Goal: Transaction & Acquisition: Purchase product/service

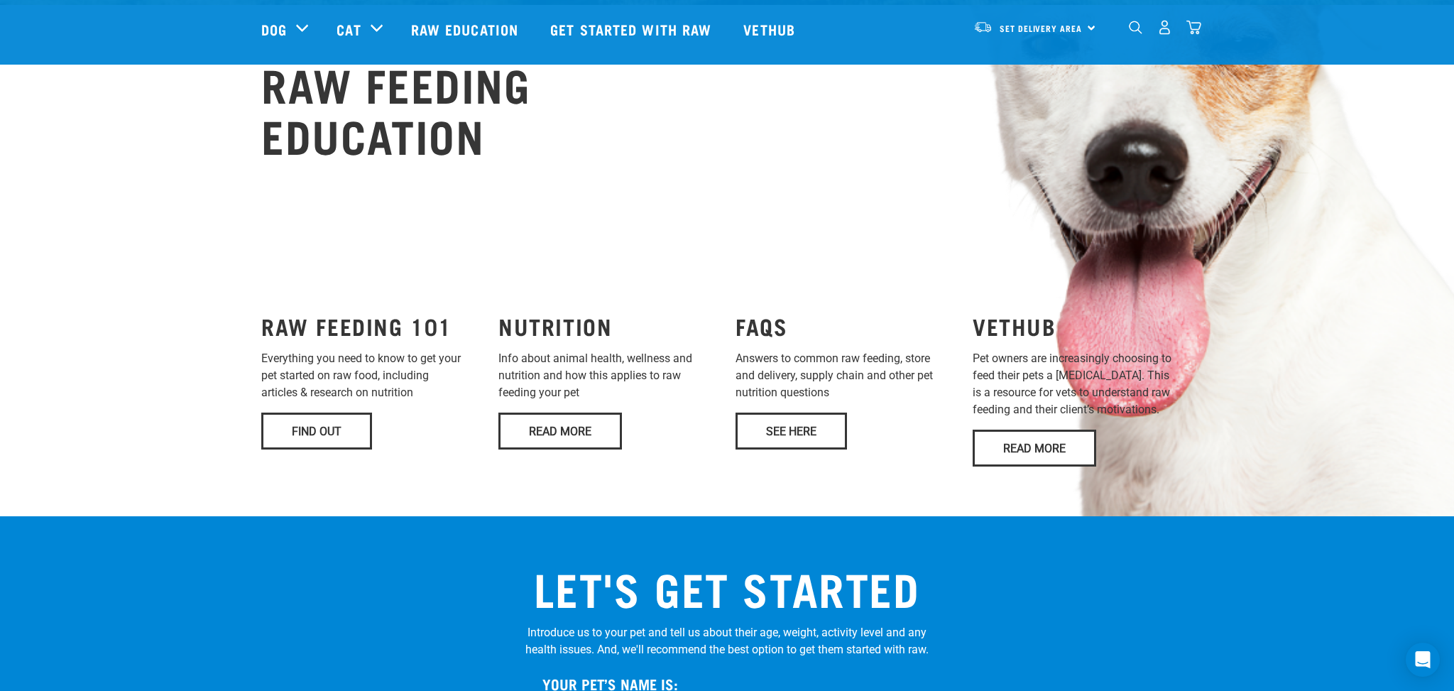
scroll to position [953, 0]
click at [807, 435] on link "See Here" at bounding box center [791, 431] width 111 height 37
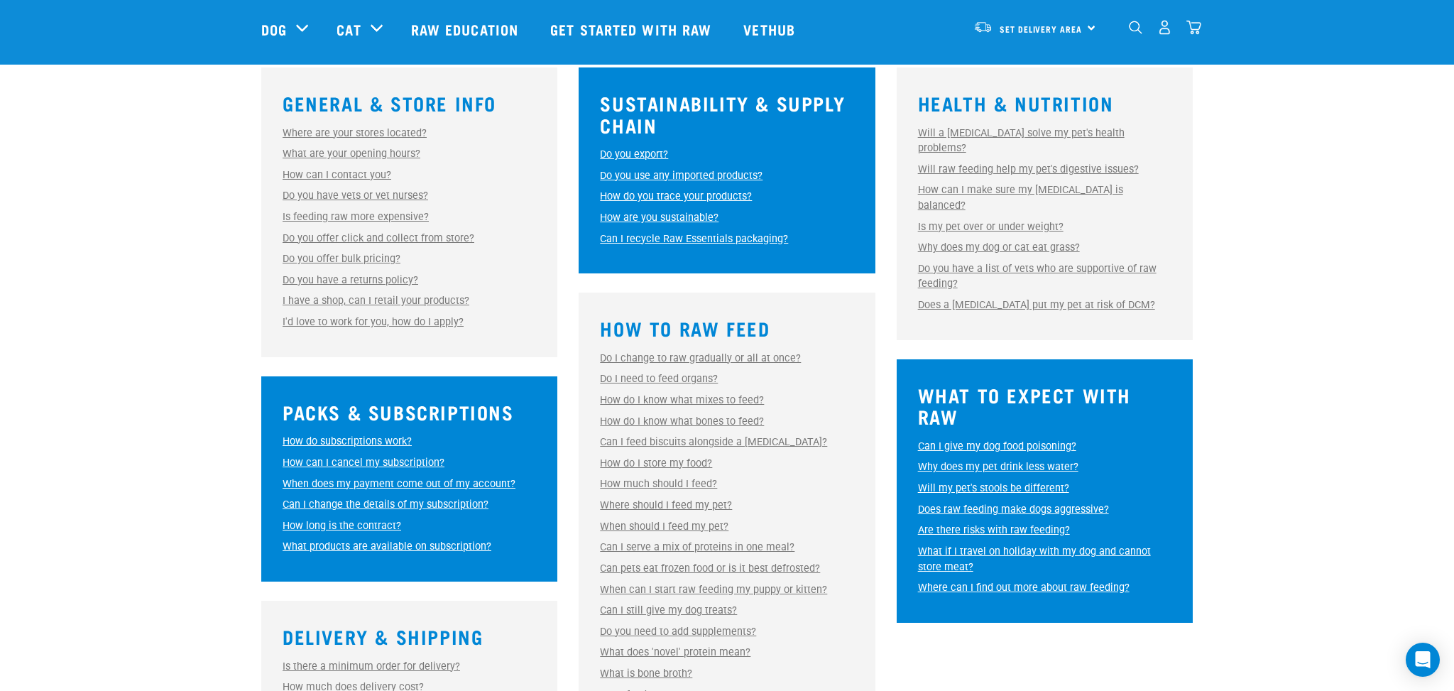
scroll to position [416, 0]
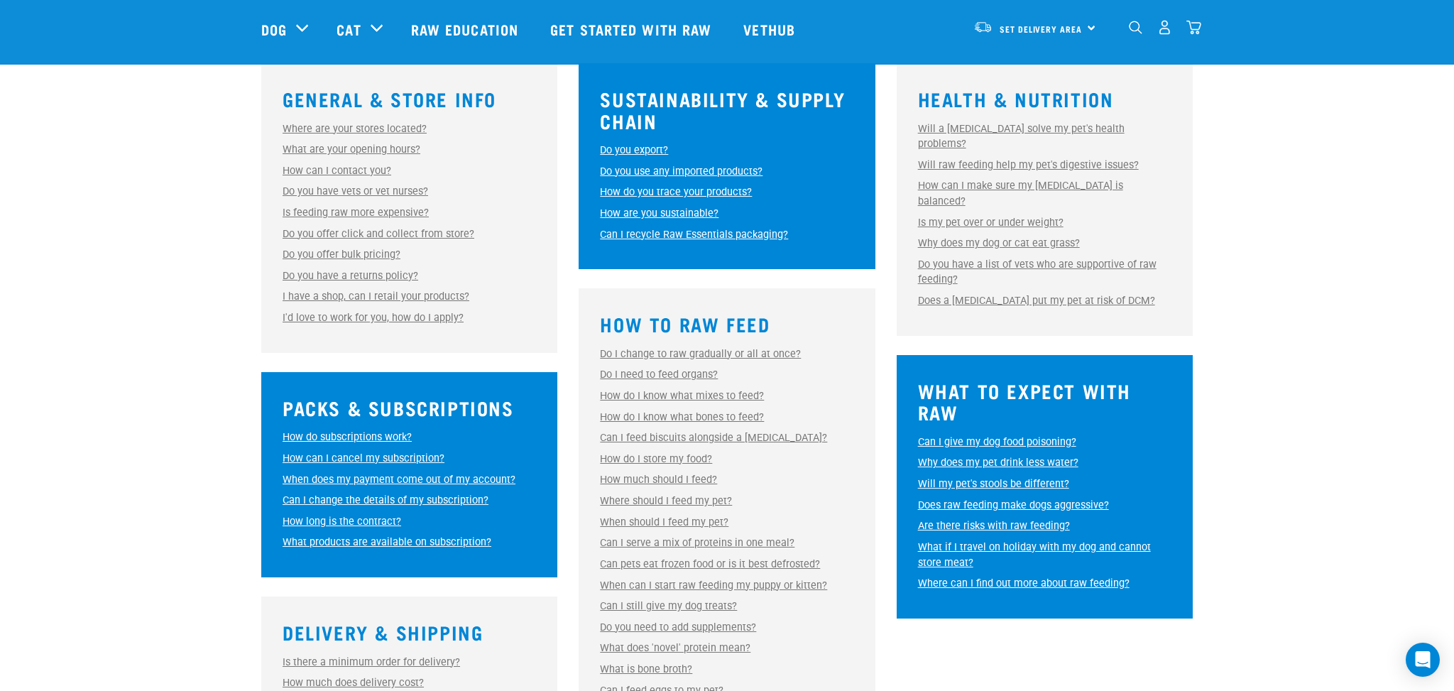
click at [708, 348] on link "Do I change to raw gradually or all at once?" at bounding box center [700, 354] width 201 height 12
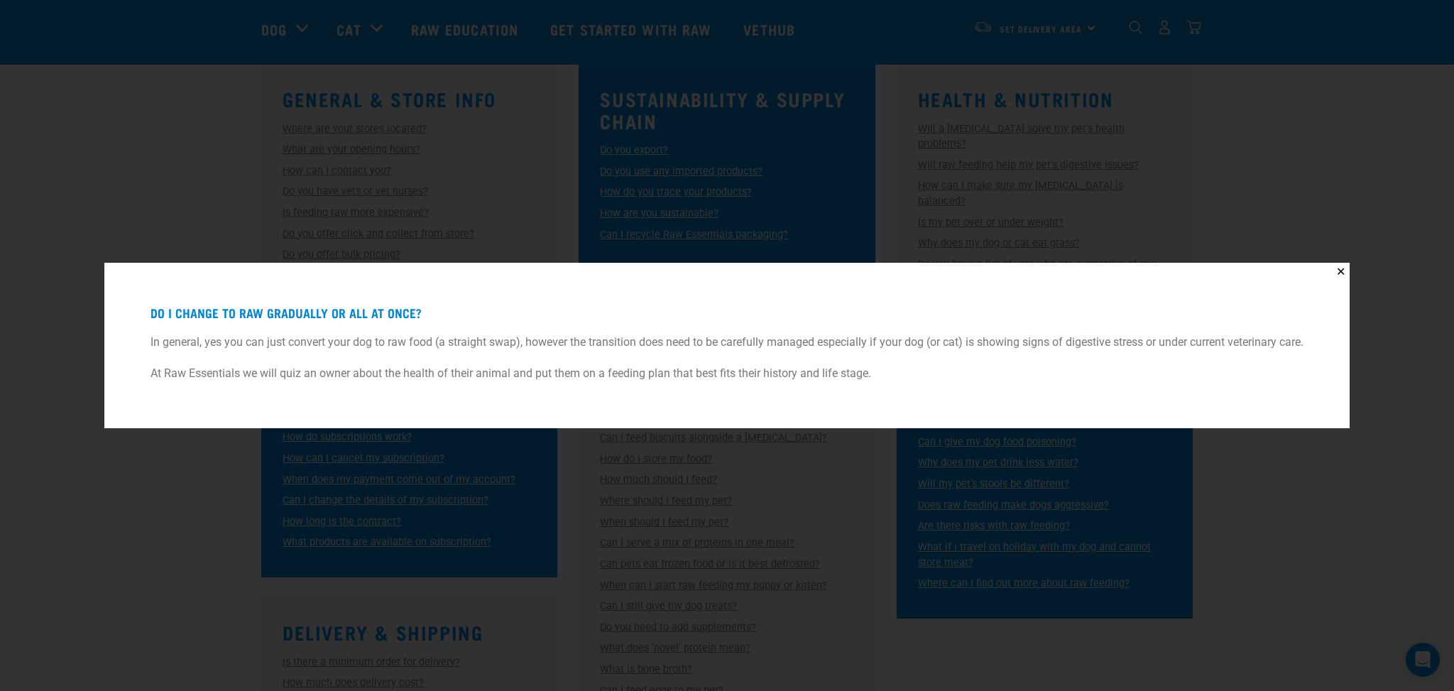
click at [1348, 271] on button "✕" at bounding box center [1341, 272] width 18 height 18
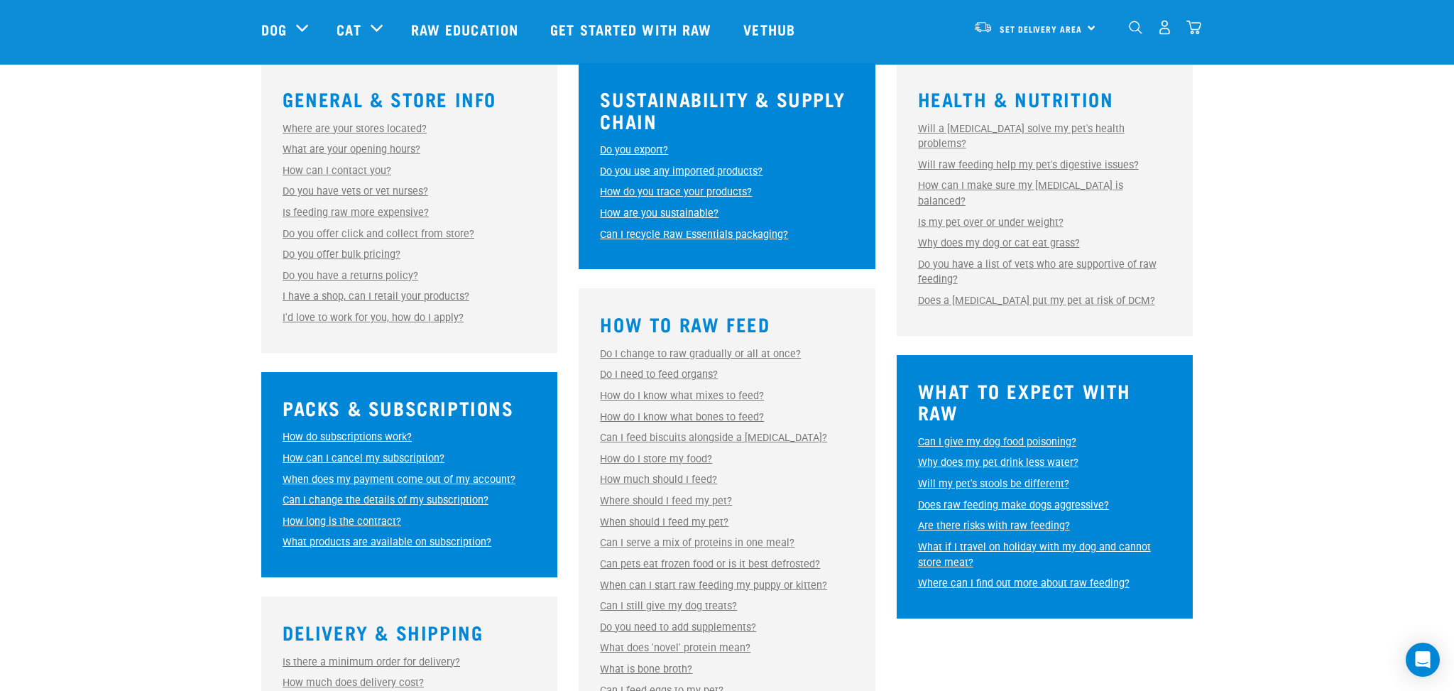
click at [752, 432] on link "Can I feed biscuits alongside a raw diet?" at bounding box center [713, 438] width 227 height 12
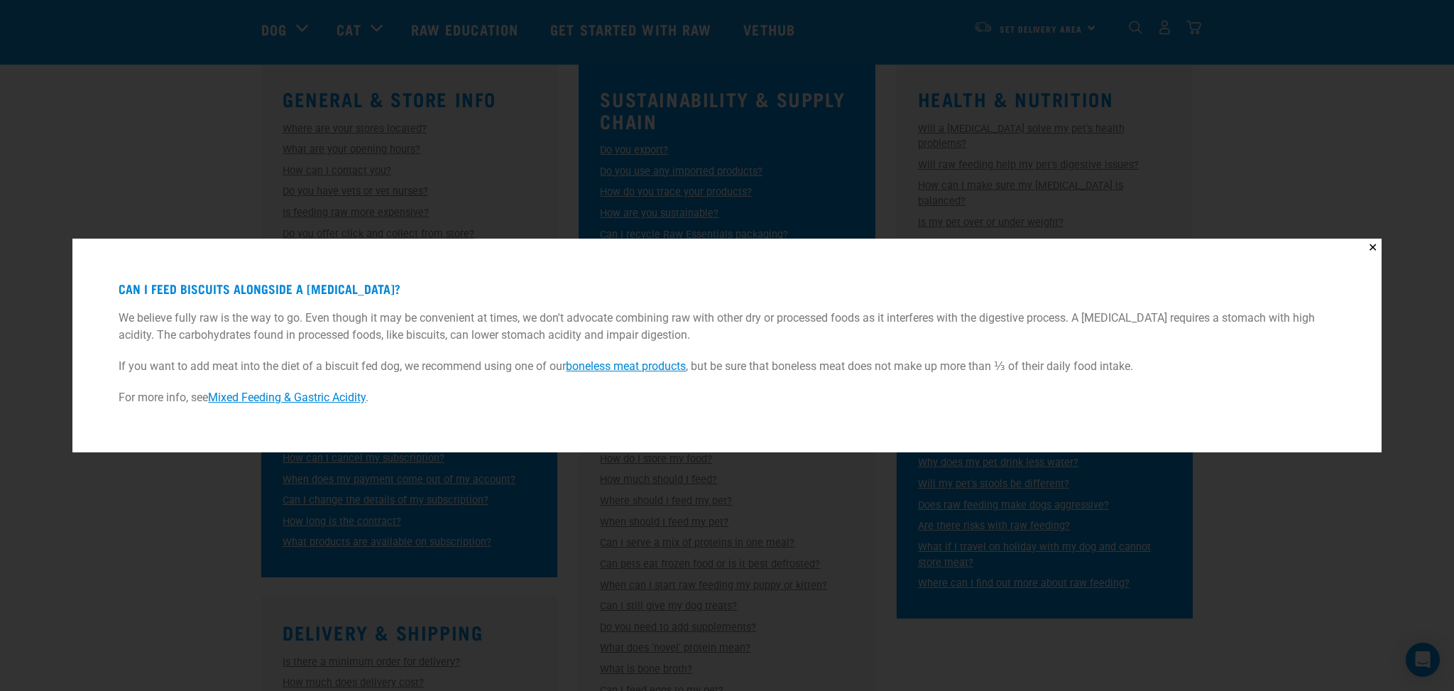
click at [290, 396] on link "Mixed Feeding & Gastric Acidity" at bounding box center [287, 397] width 158 height 13
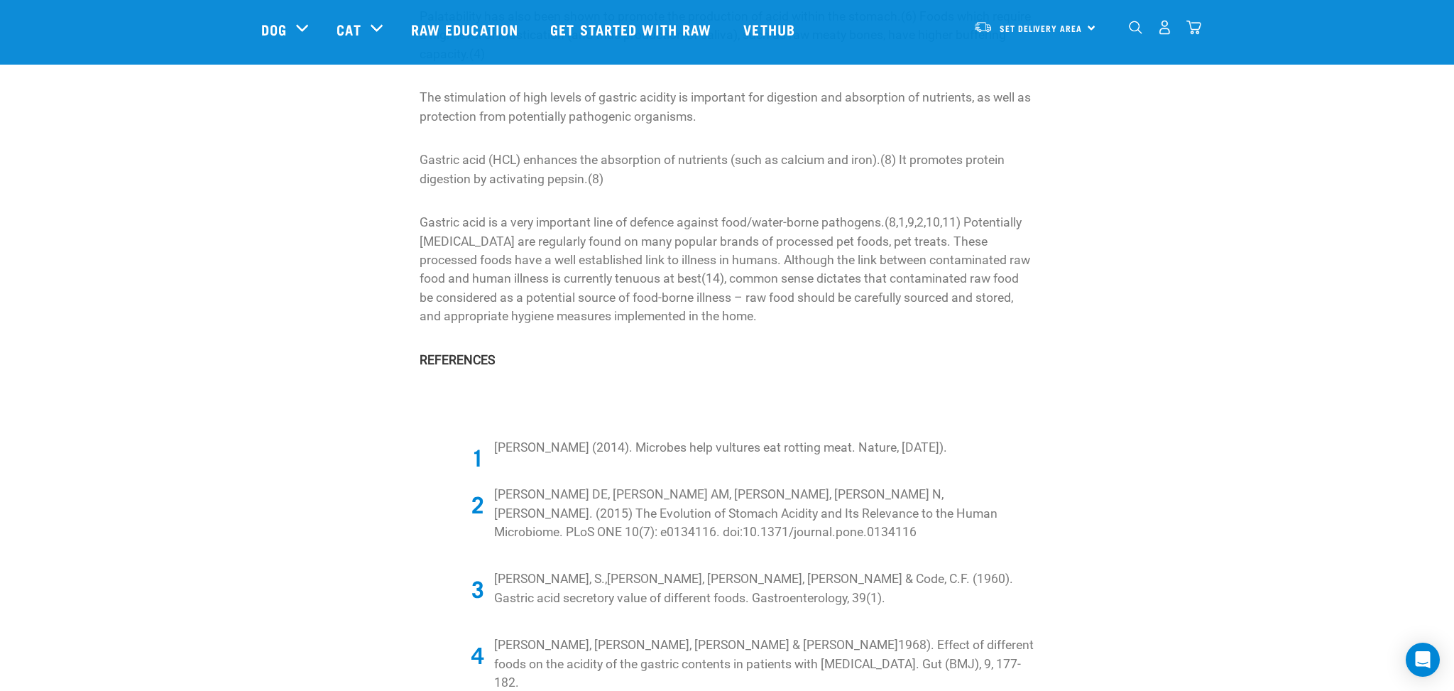
scroll to position [1750, 0]
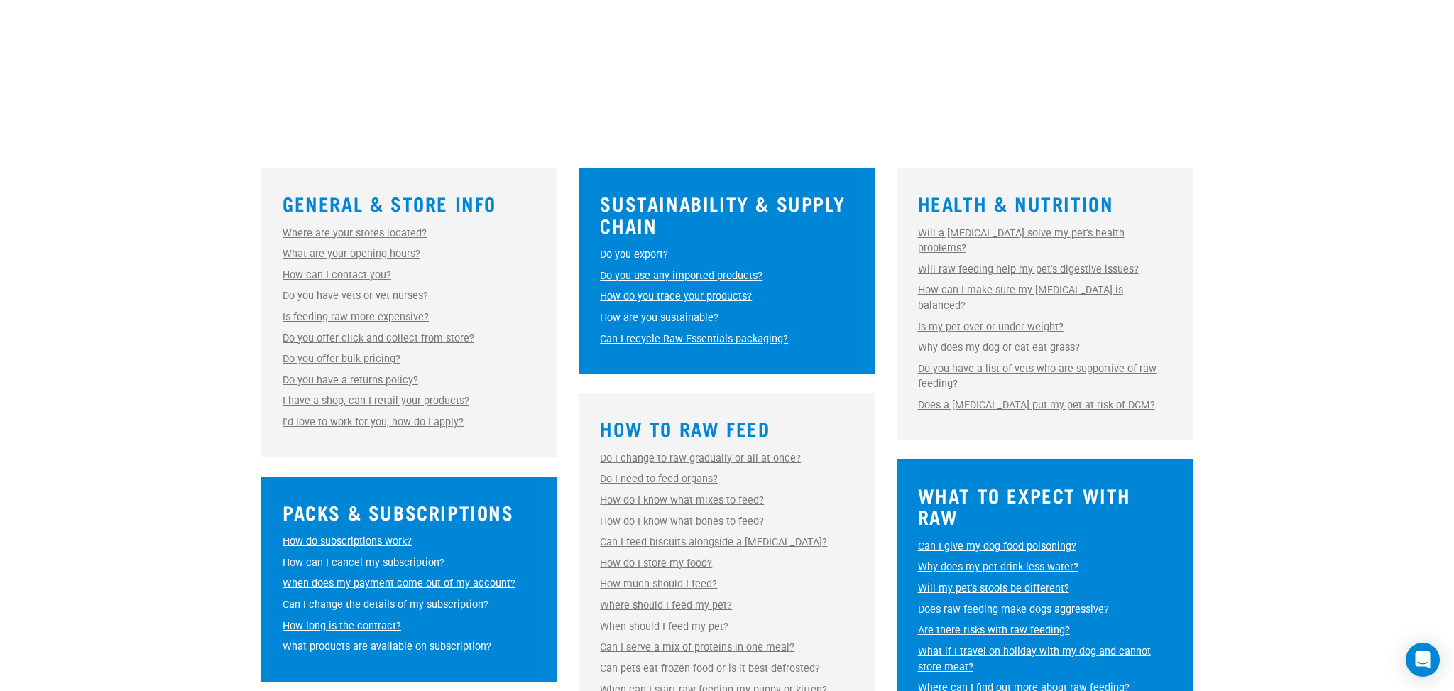
click at [374, 295] on link "Do you have vets or vet nurses?" at bounding box center [356, 296] width 146 height 12
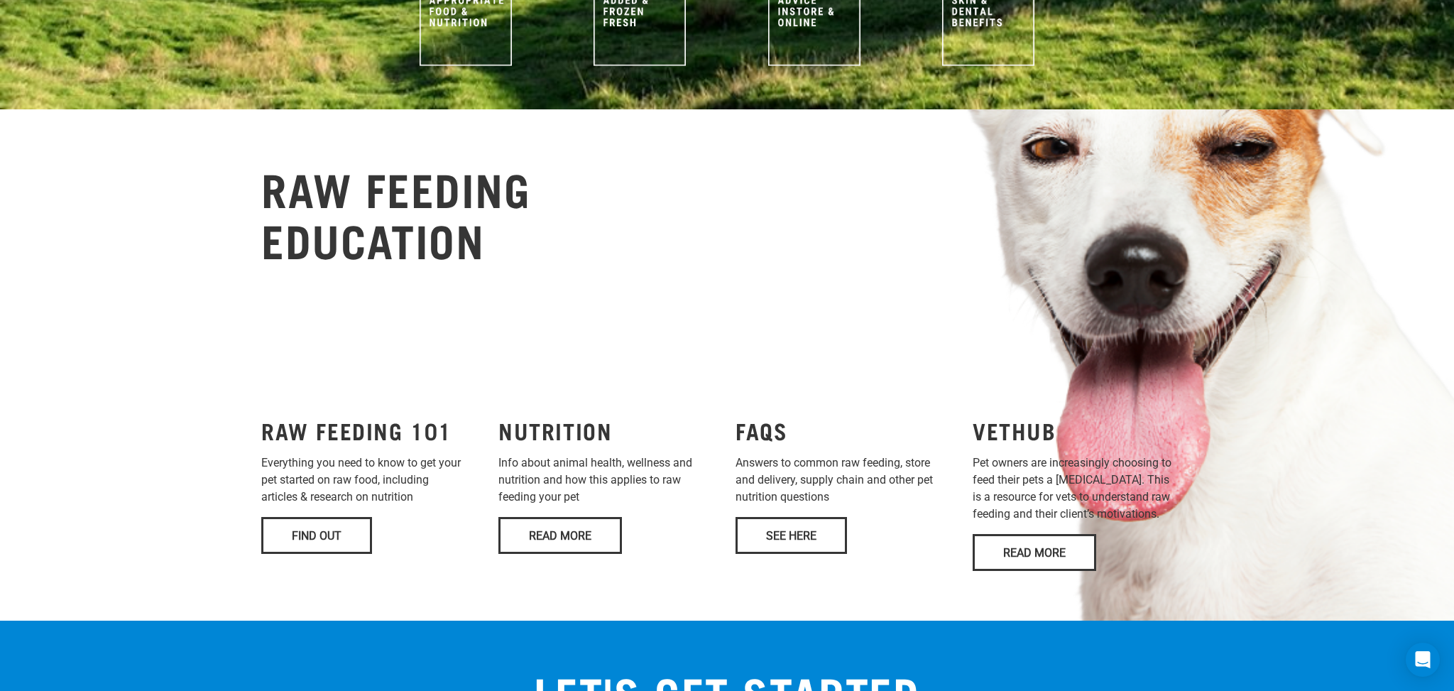
click at [771, 550] on link "See Here" at bounding box center [791, 535] width 111 height 37
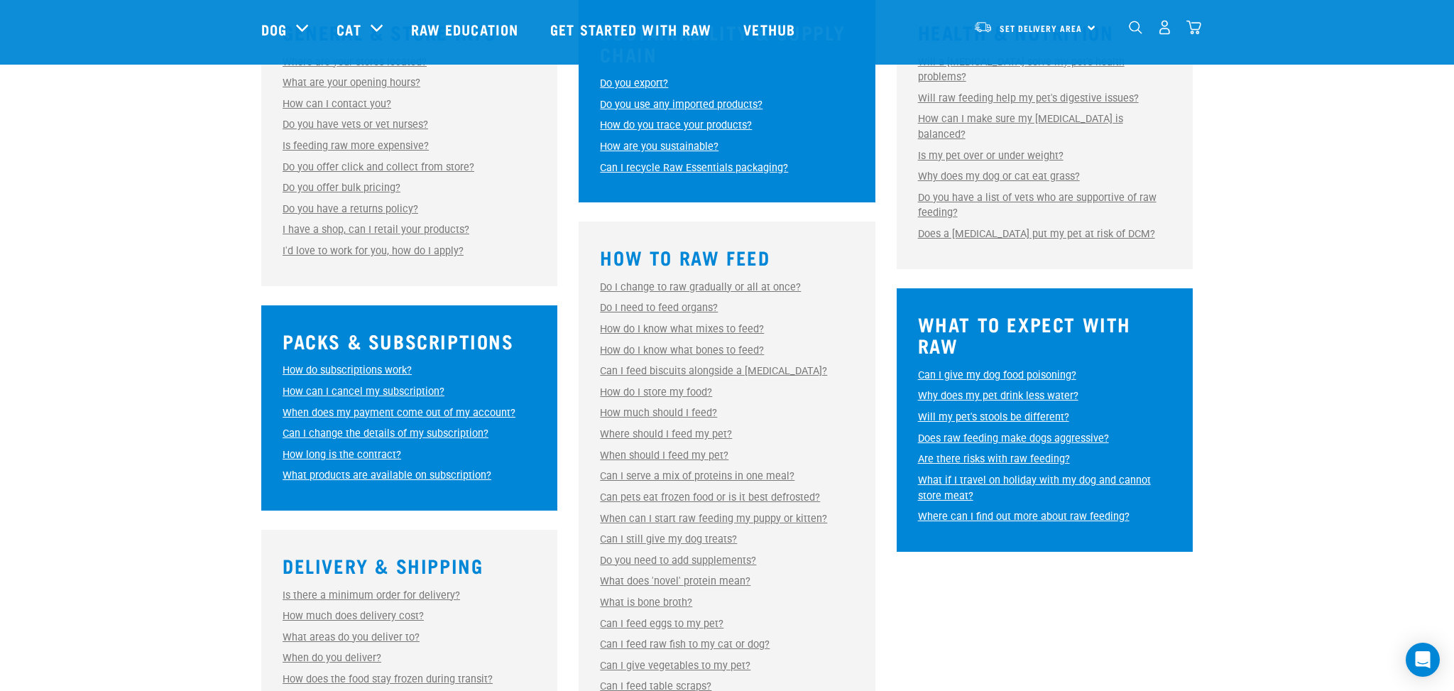
scroll to position [484, 0]
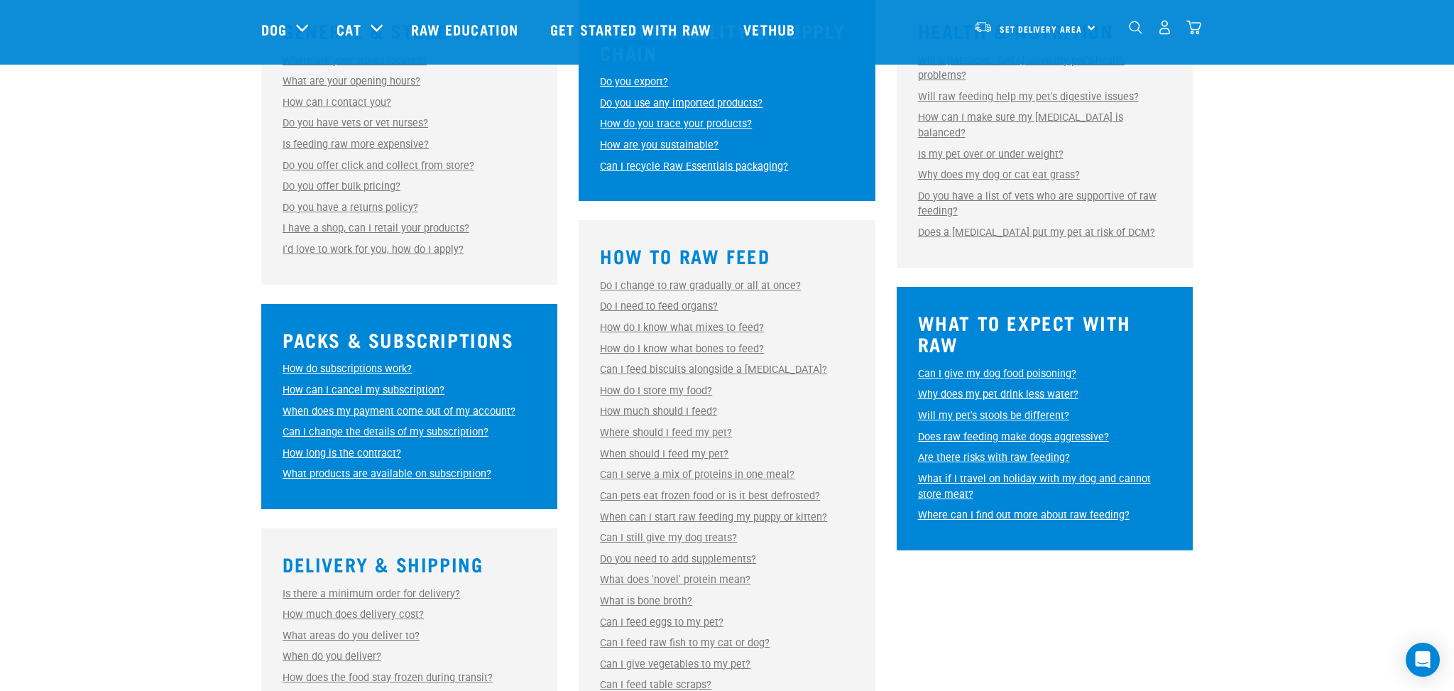
click at [638, 407] on link "How much should I feed?" at bounding box center [658, 411] width 117 height 12
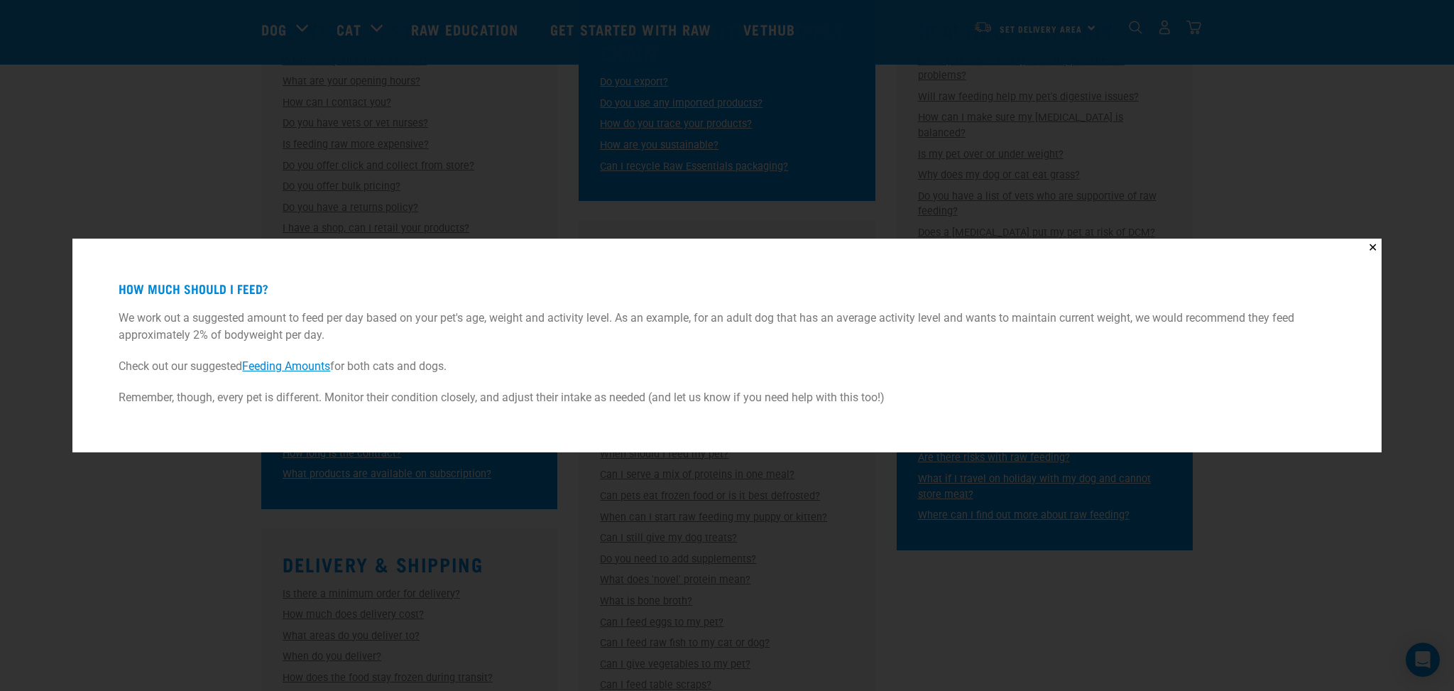
click at [153, 126] on div "✕ How much should I feed? We work out a suggested amount to feed per day based …" at bounding box center [727, 345] width 1454 height 691
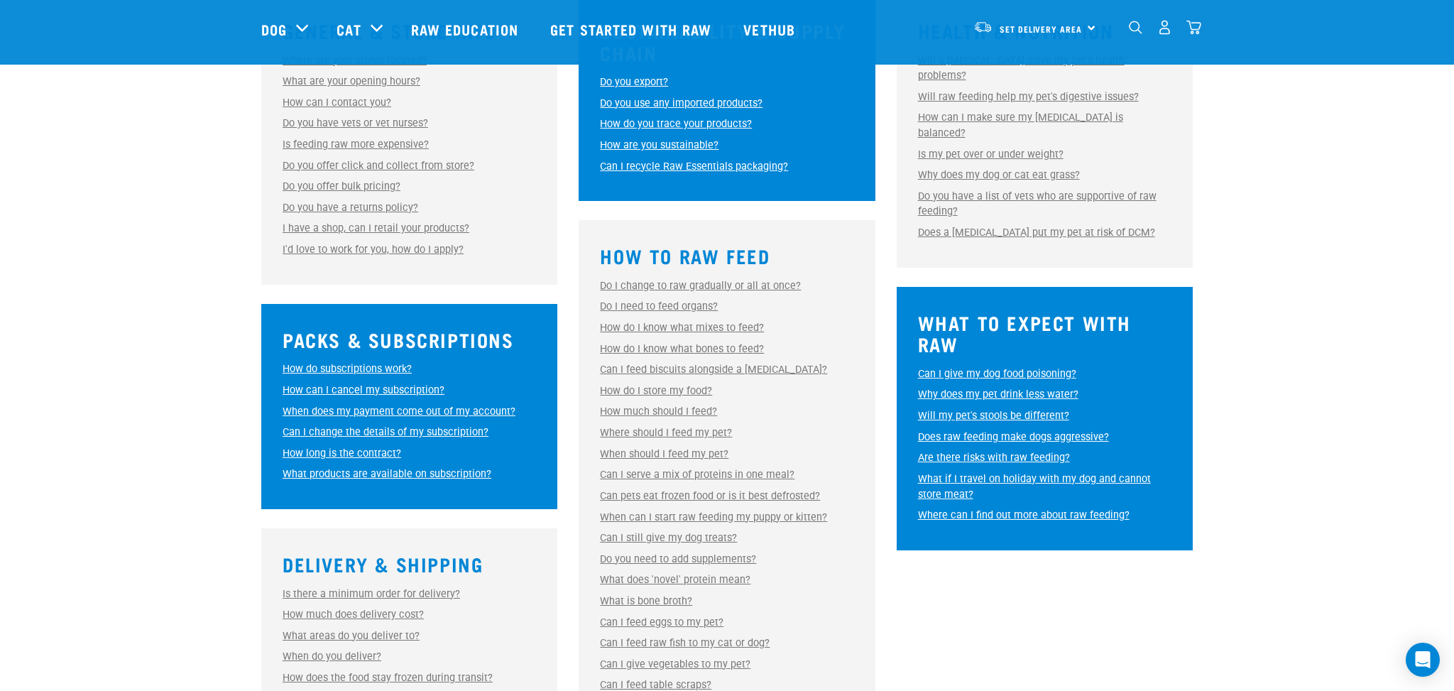
click at [661, 366] on link "Can I feed biscuits alongside a raw diet?" at bounding box center [713, 370] width 227 height 12
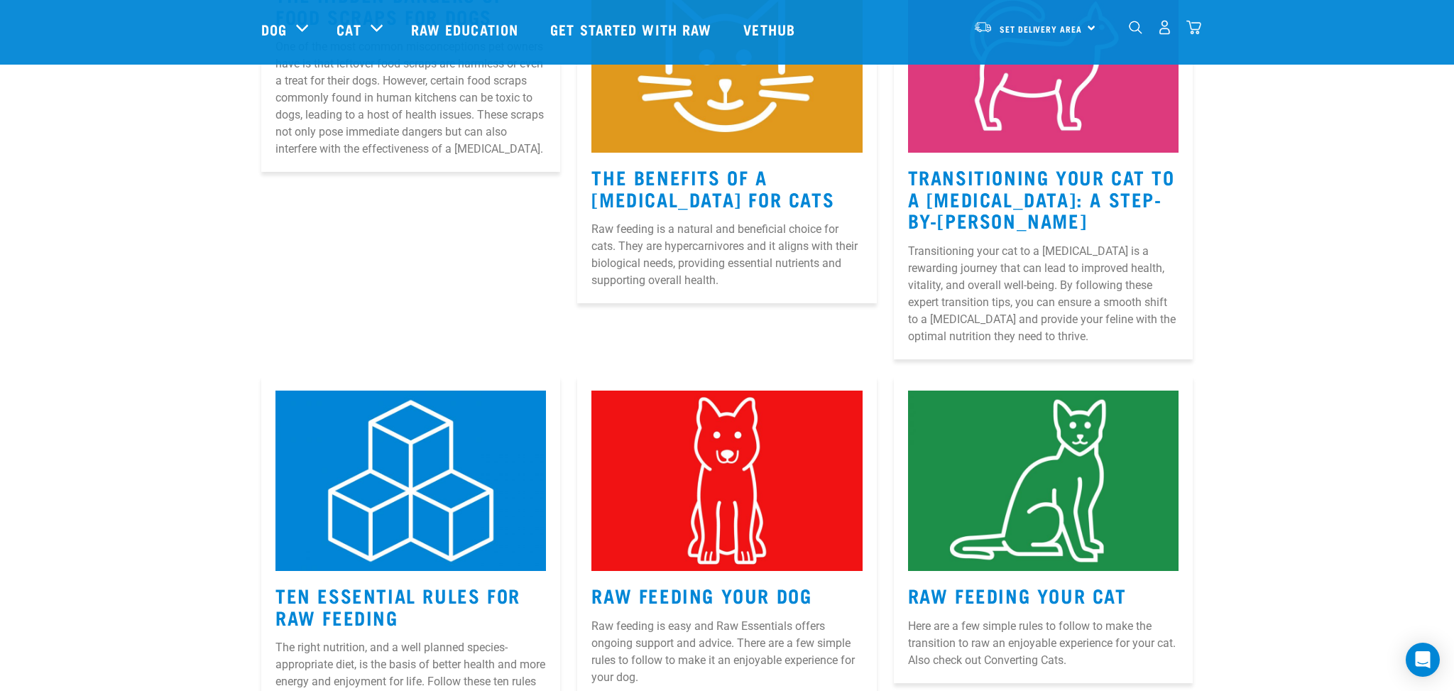
scroll to position [321, 0]
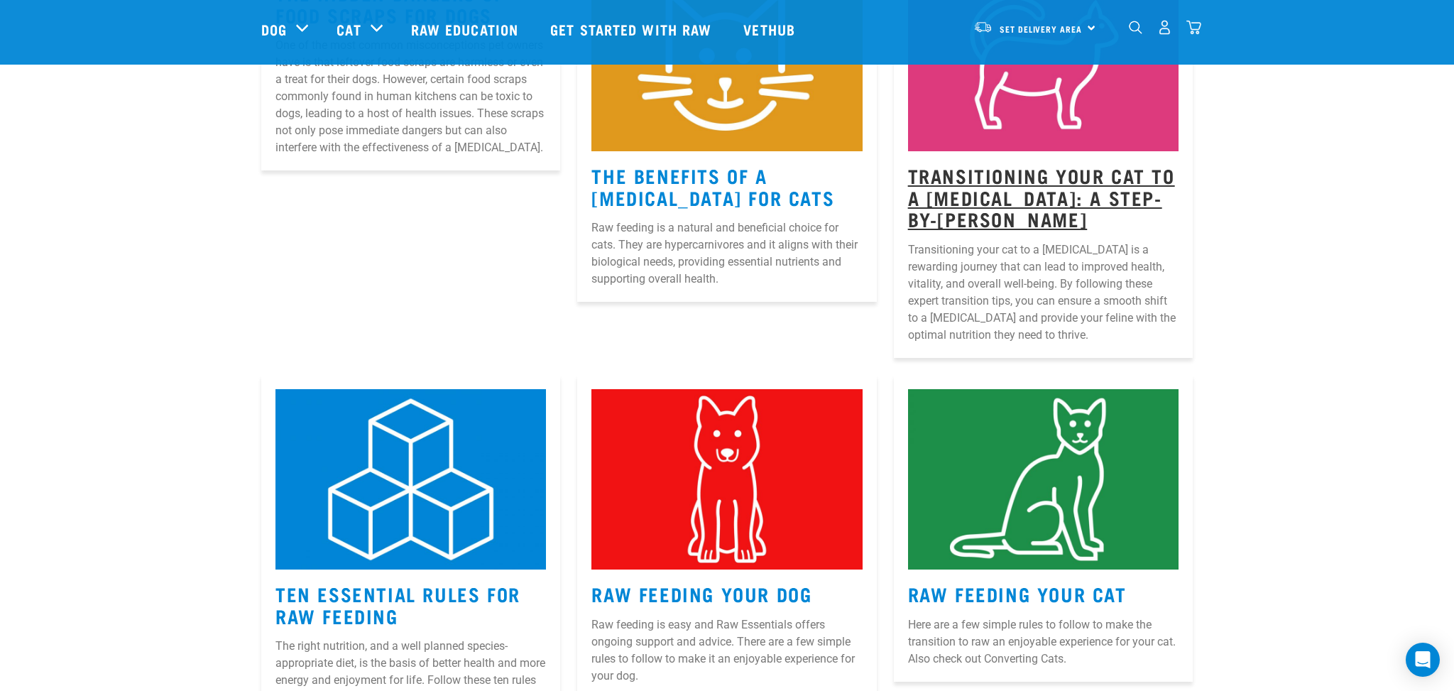
click at [1048, 182] on link "Transitioning Your Cat to a Raw Diet: A Step-by-Step Guide" at bounding box center [1041, 197] width 267 height 54
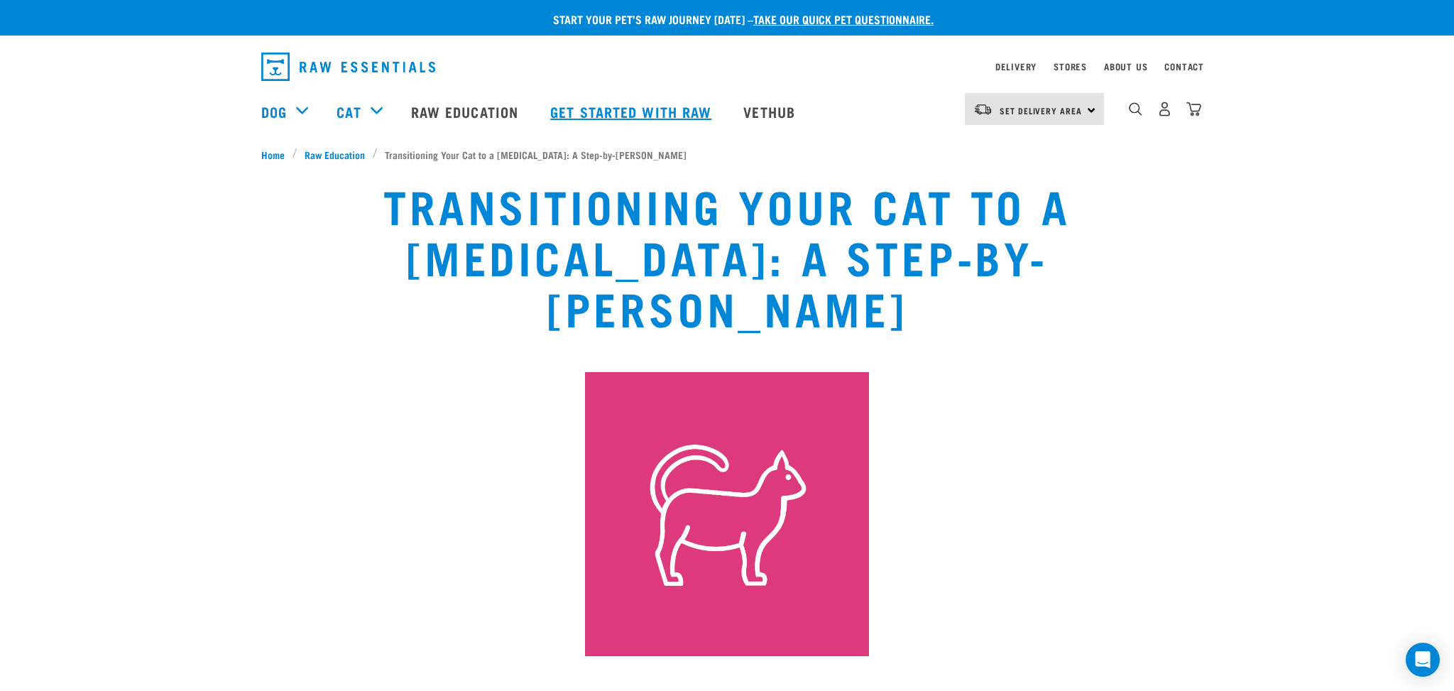
click at [645, 112] on link "Get started with Raw" at bounding box center [632, 111] width 193 height 57
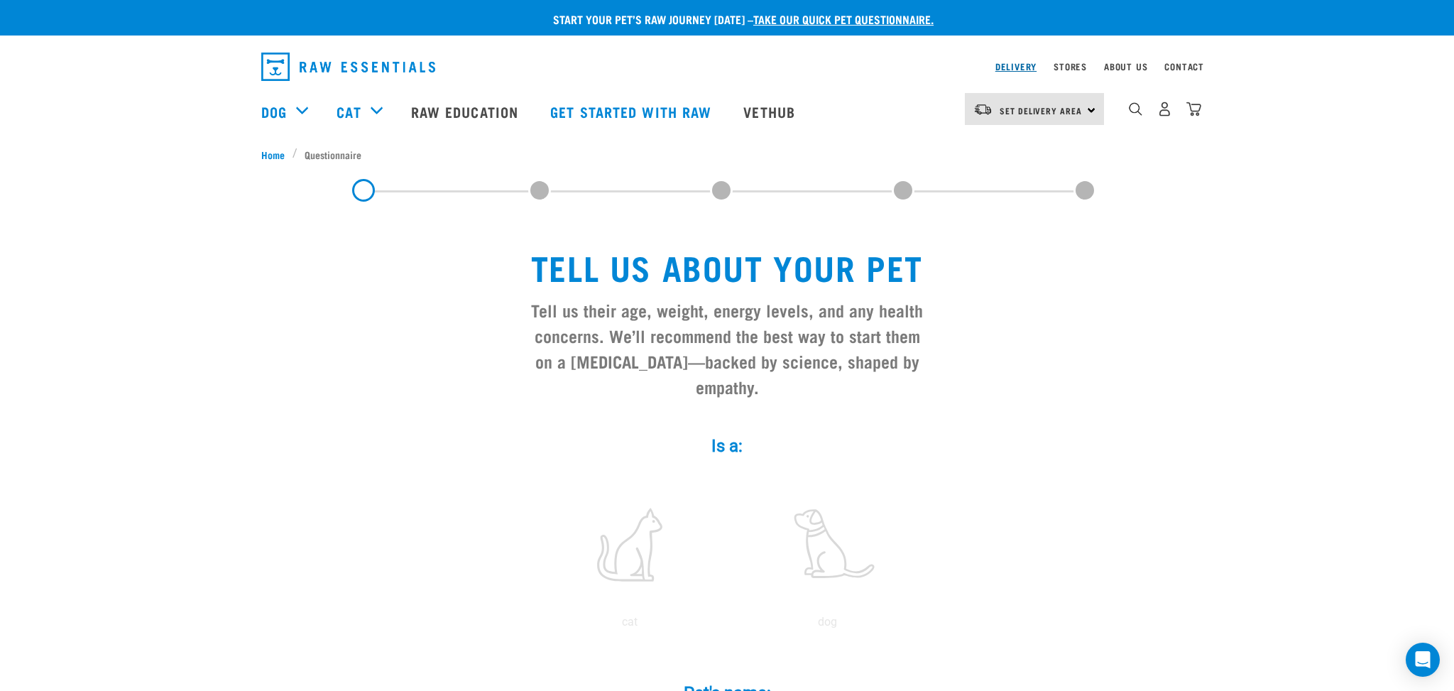
click at [1018, 64] on link "Delivery" at bounding box center [1016, 66] width 41 height 5
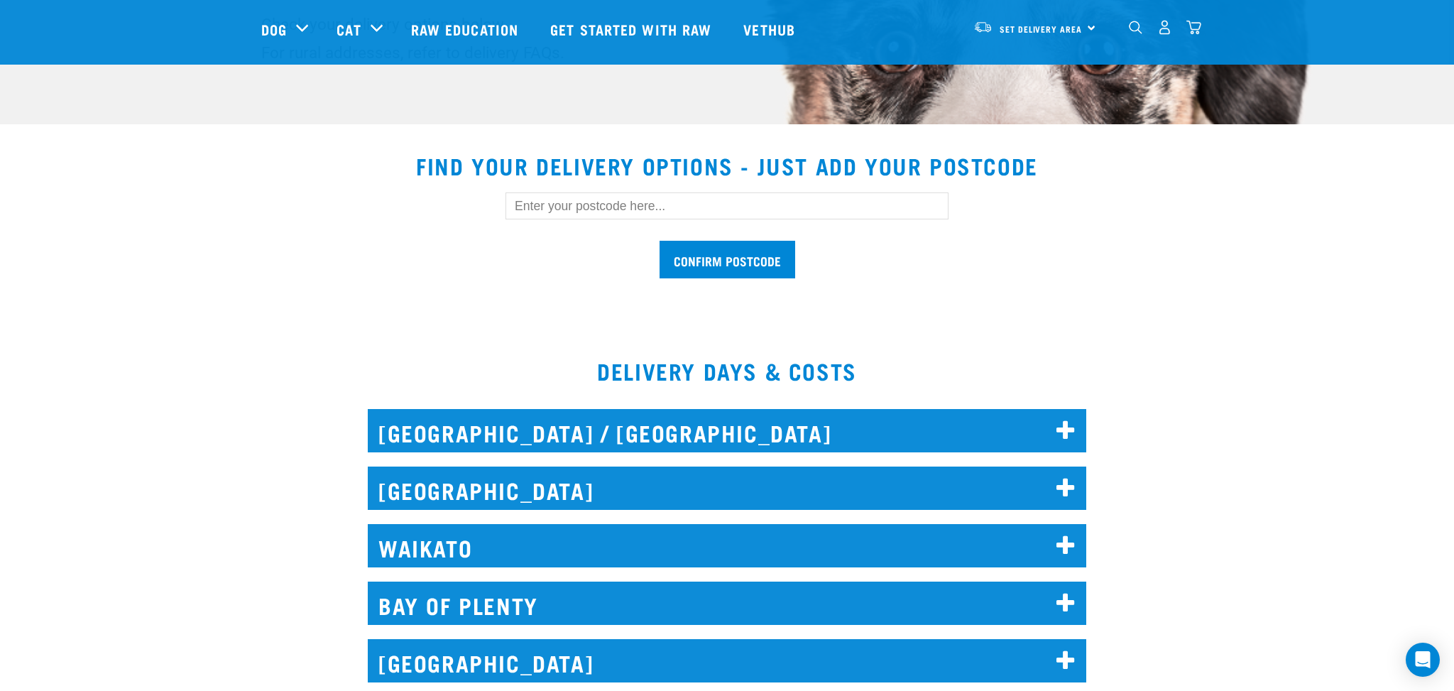
scroll to position [359, 0]
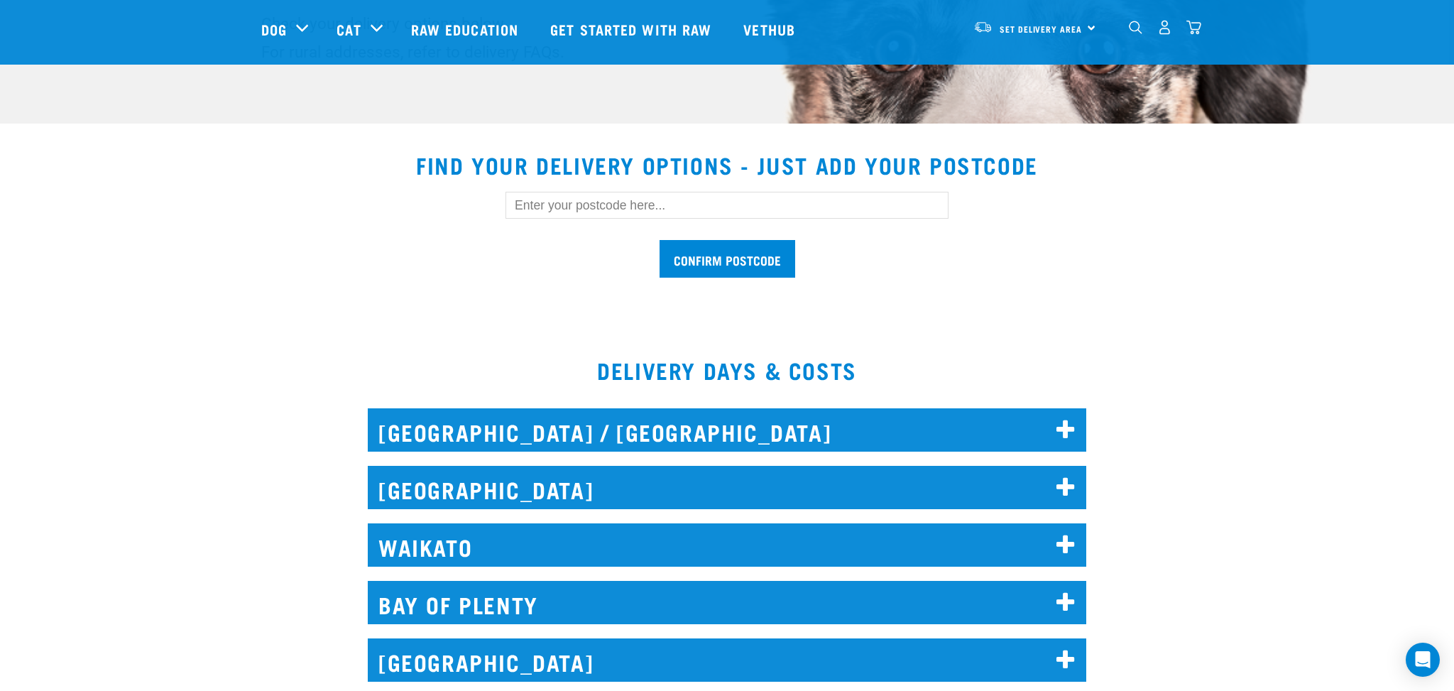
click at [587, 423] on h2 "[GEOGRAPHIC_DATA] / [GEOGRAPHIC_DATA]" at bounding box center [727, 429] width 719 height 43
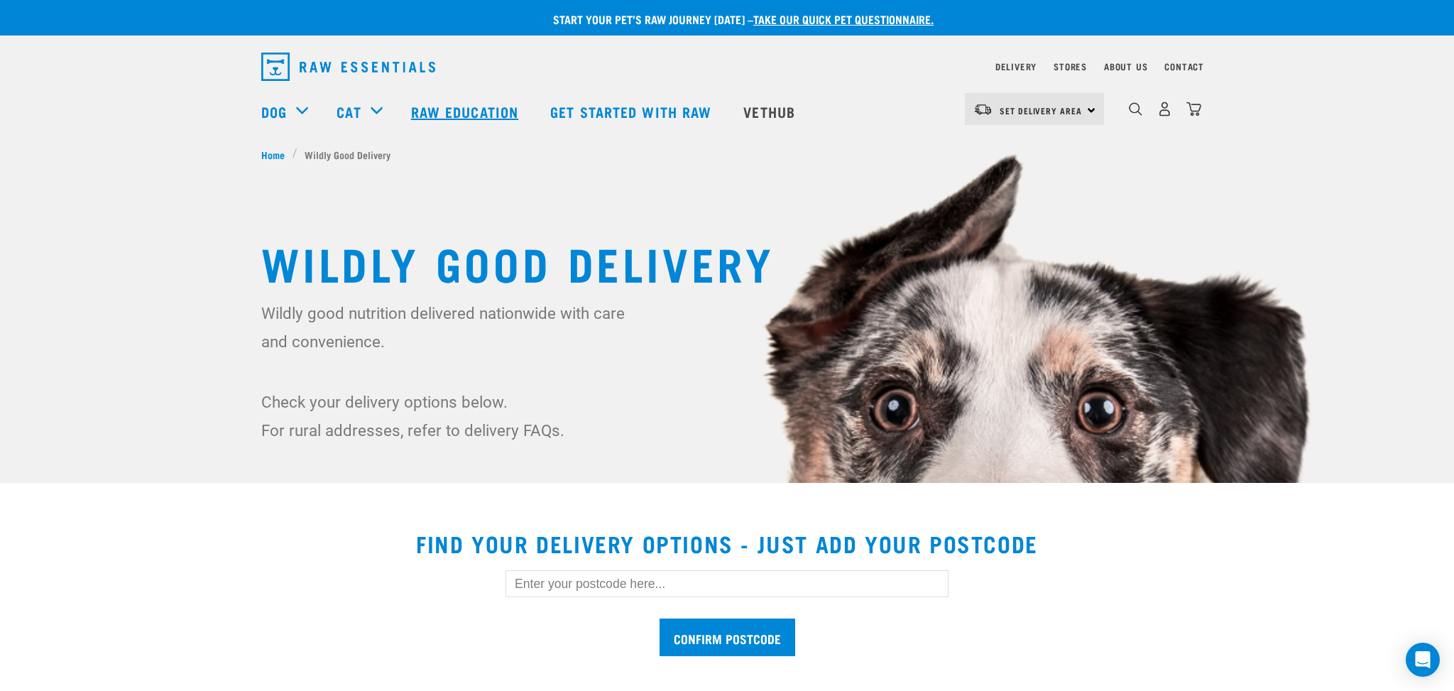
scroll to position [0, 0]
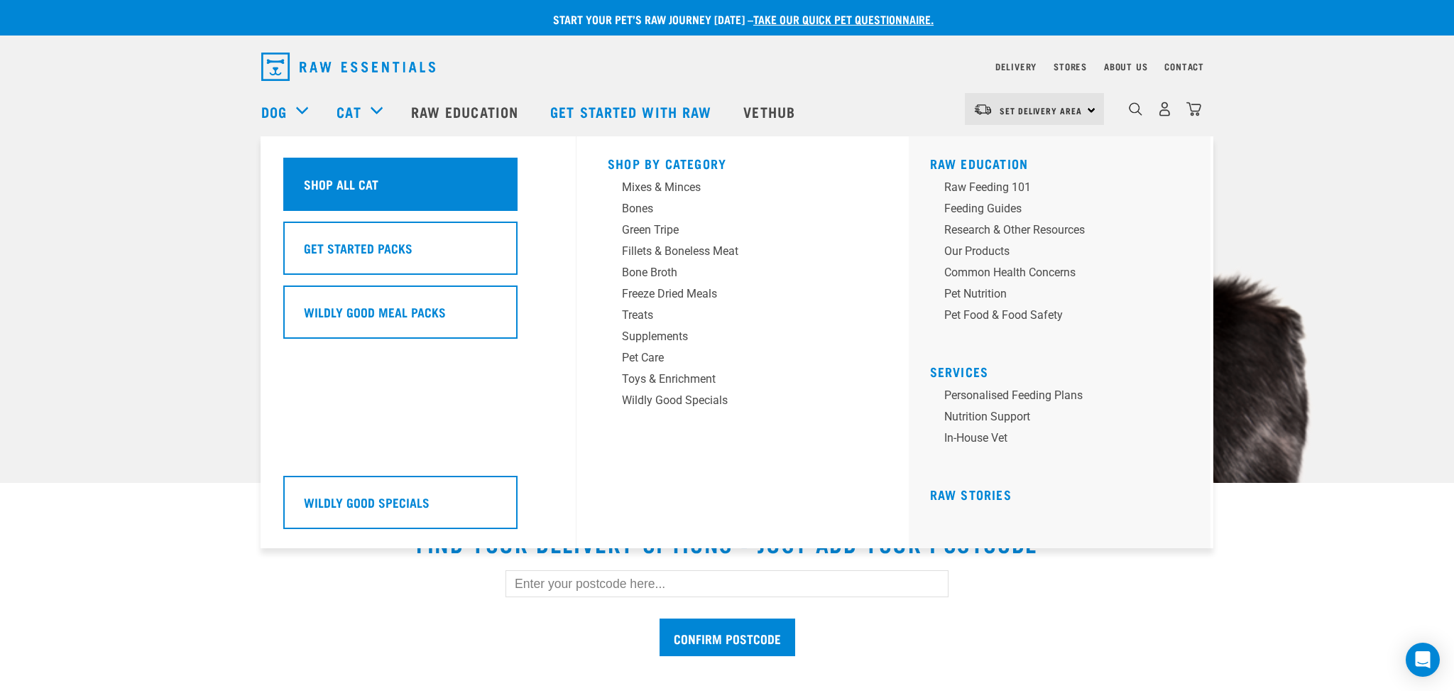
click at [356, 175] on h5 "Shop All Cat" at bounding box center [341, 184] width 75 height 18
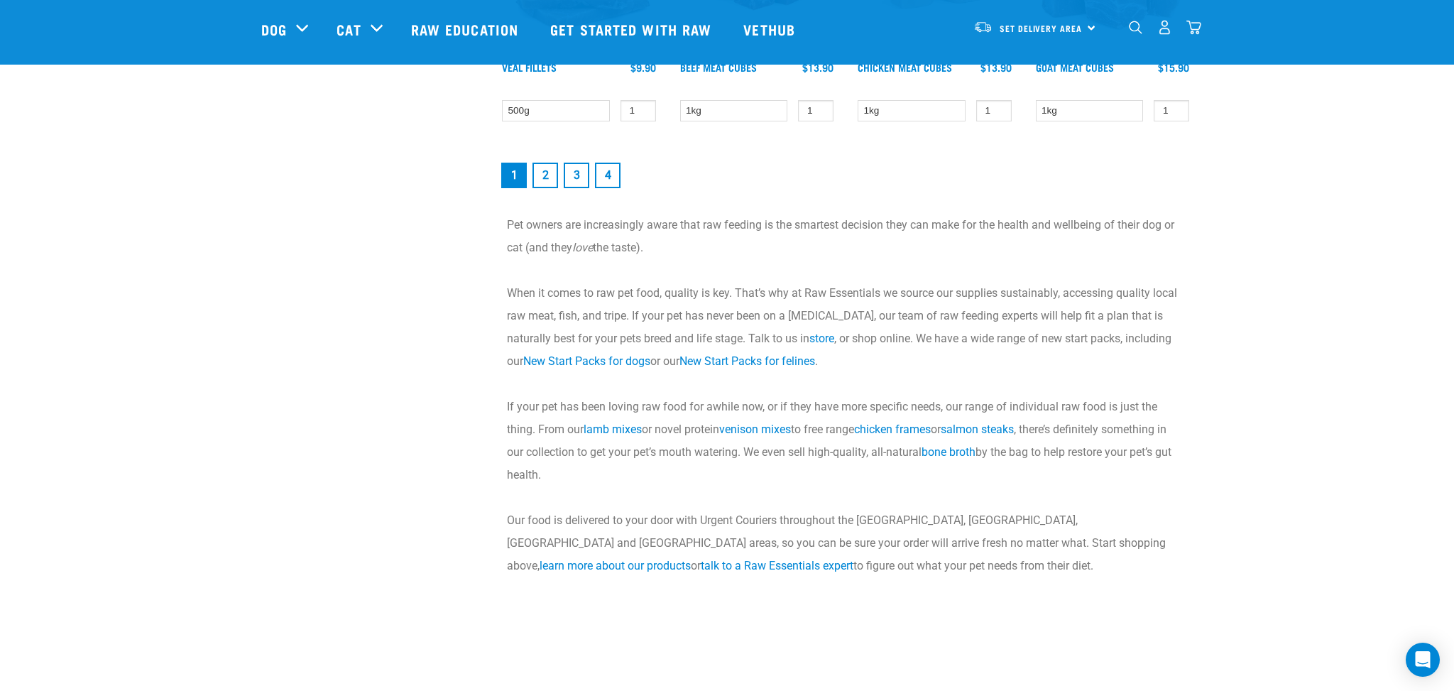
scroll to position [2184, 0]
click at [545, 171] on link "2" at bounding box center [546, 174] width 26 height 26
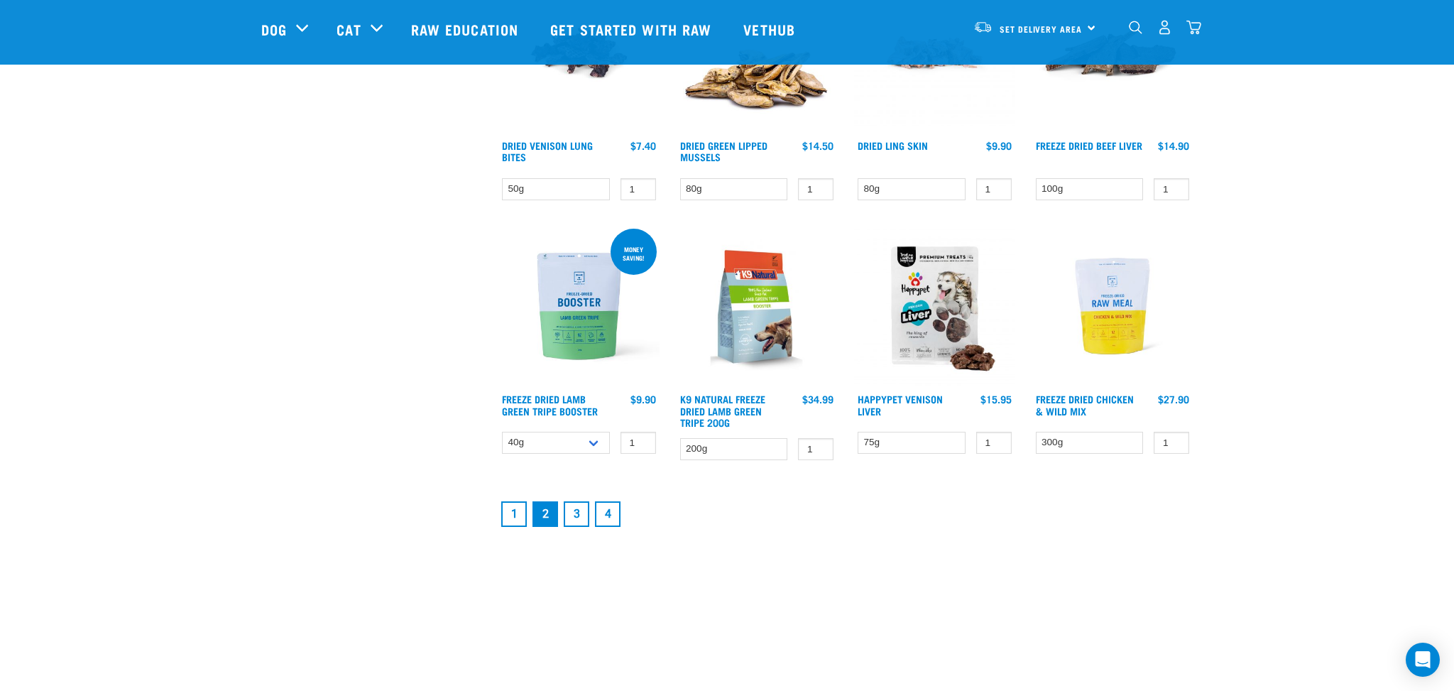
scroll to position [1767, 0]
click at [575, 513] on link "3" at bounding box center [577, 514] width 26 height 26
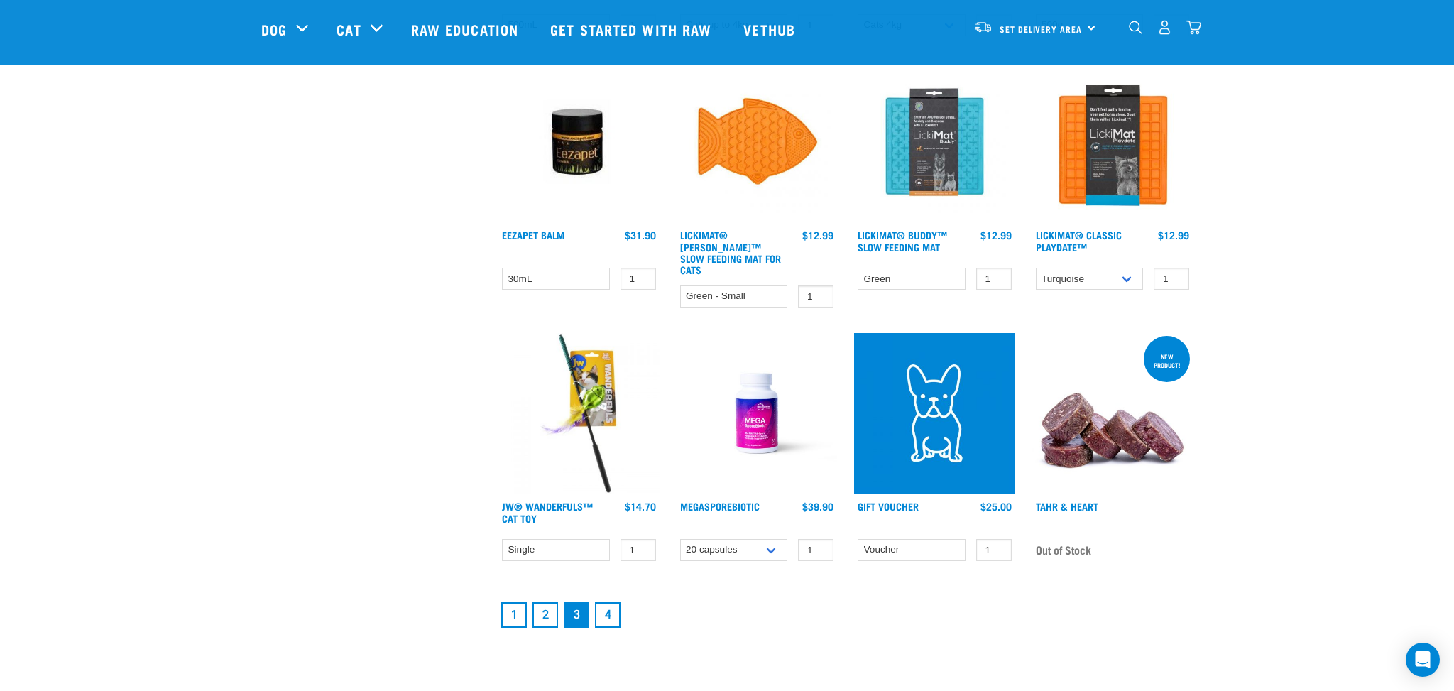
scroll to position [1691, 0]
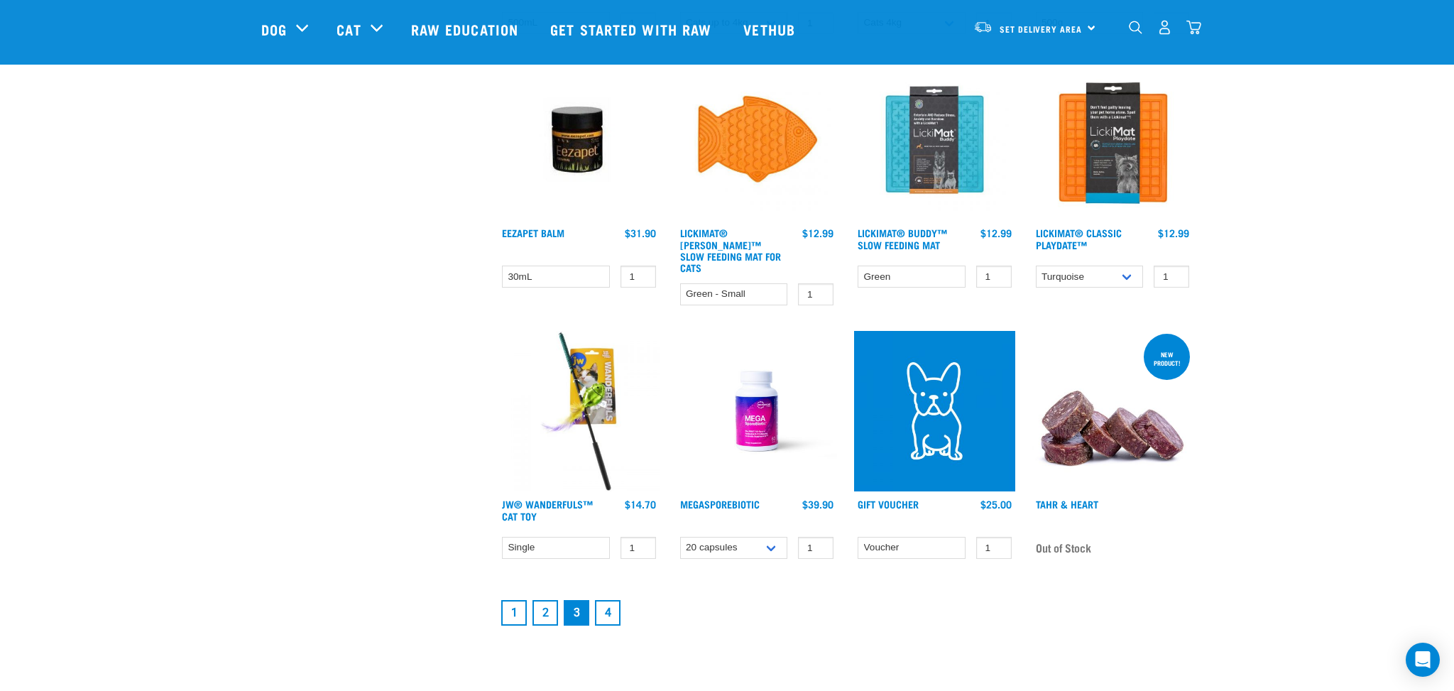
click at [609, 604] on link "4" at bounding box center [608, 613] width 26 height 26
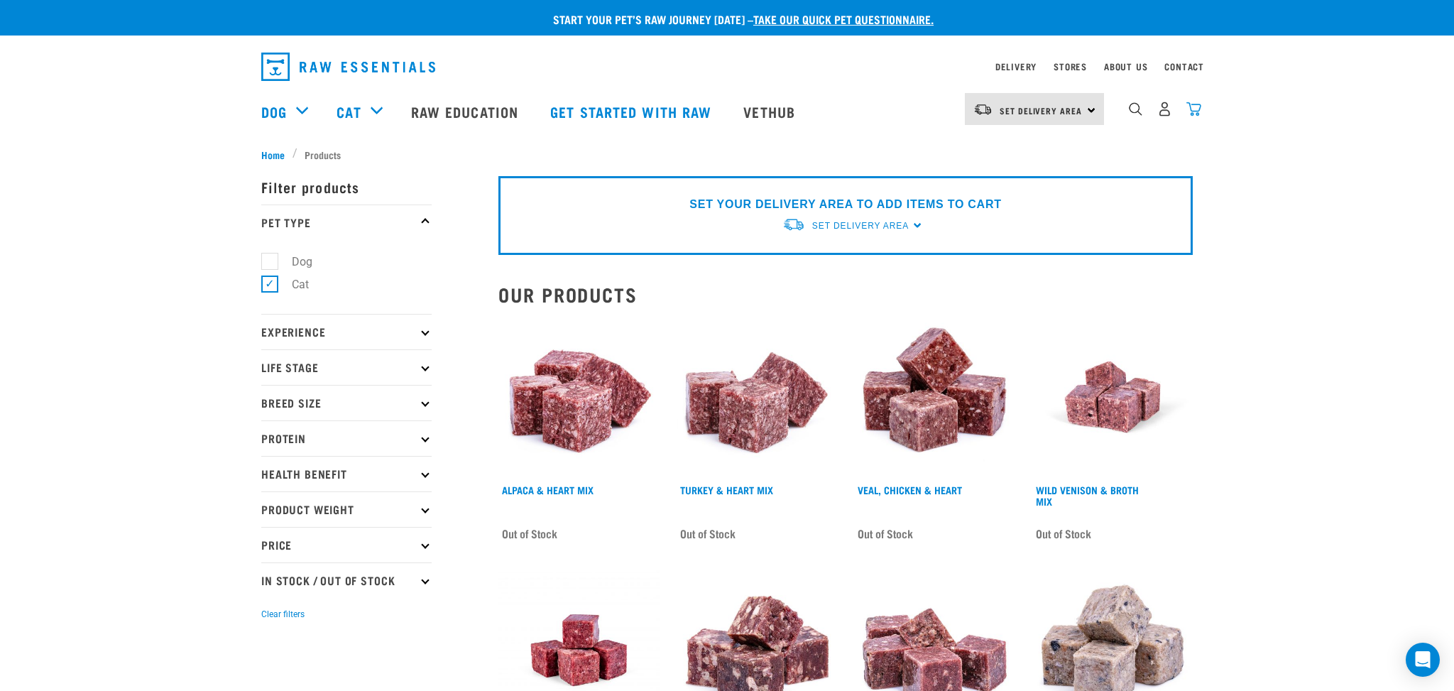
click at [1194, 109] on img "dropdown navigation" at bounding box center [1194, 109] width 15 height 15
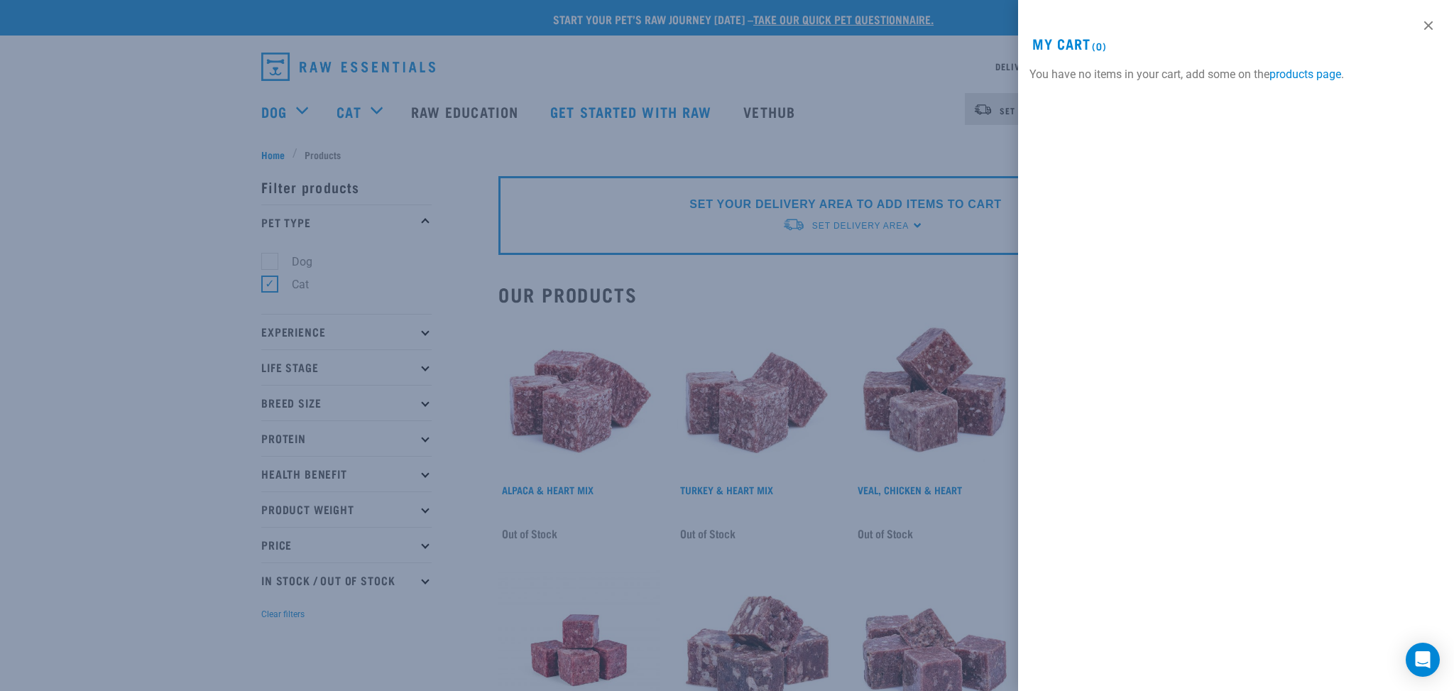
click at [787, 376] on div at bounding box center [727, 345] width 1454 height 691
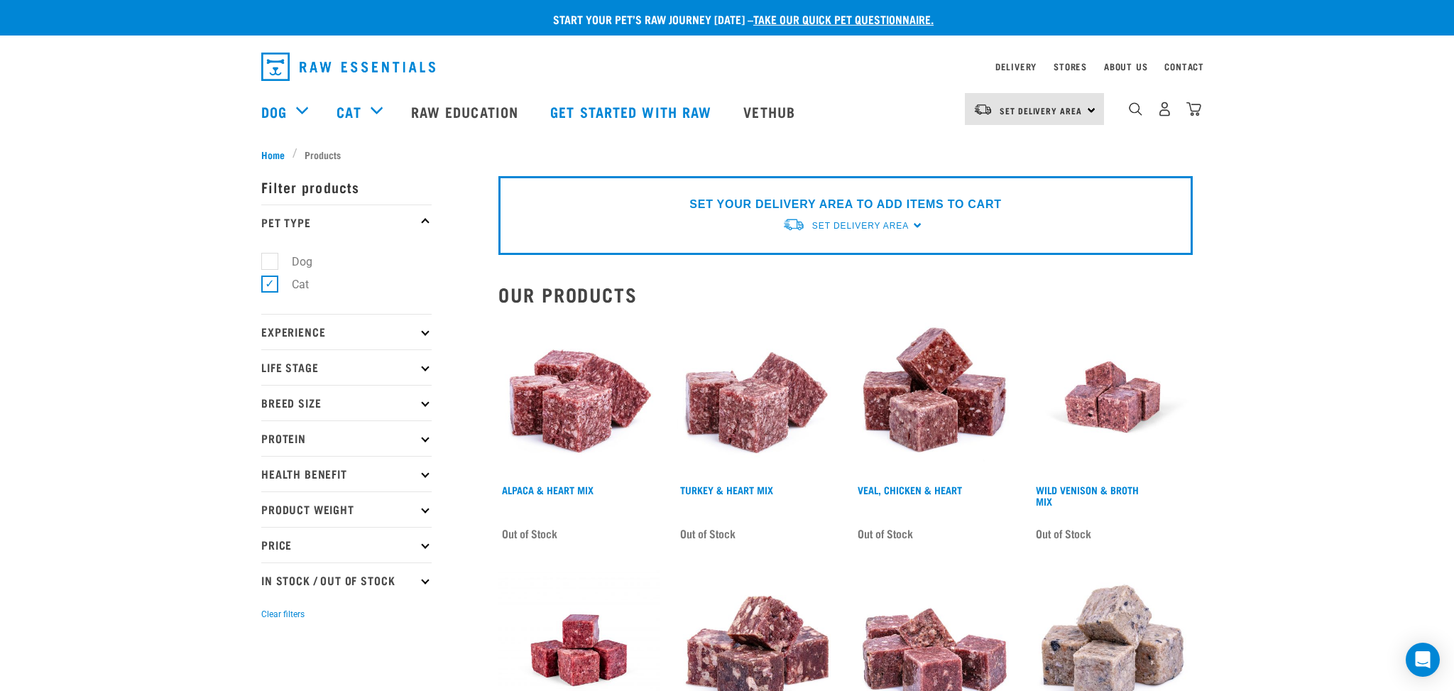
click at [778, 389] on img at bounding box center [757, 397] width 161 height 161
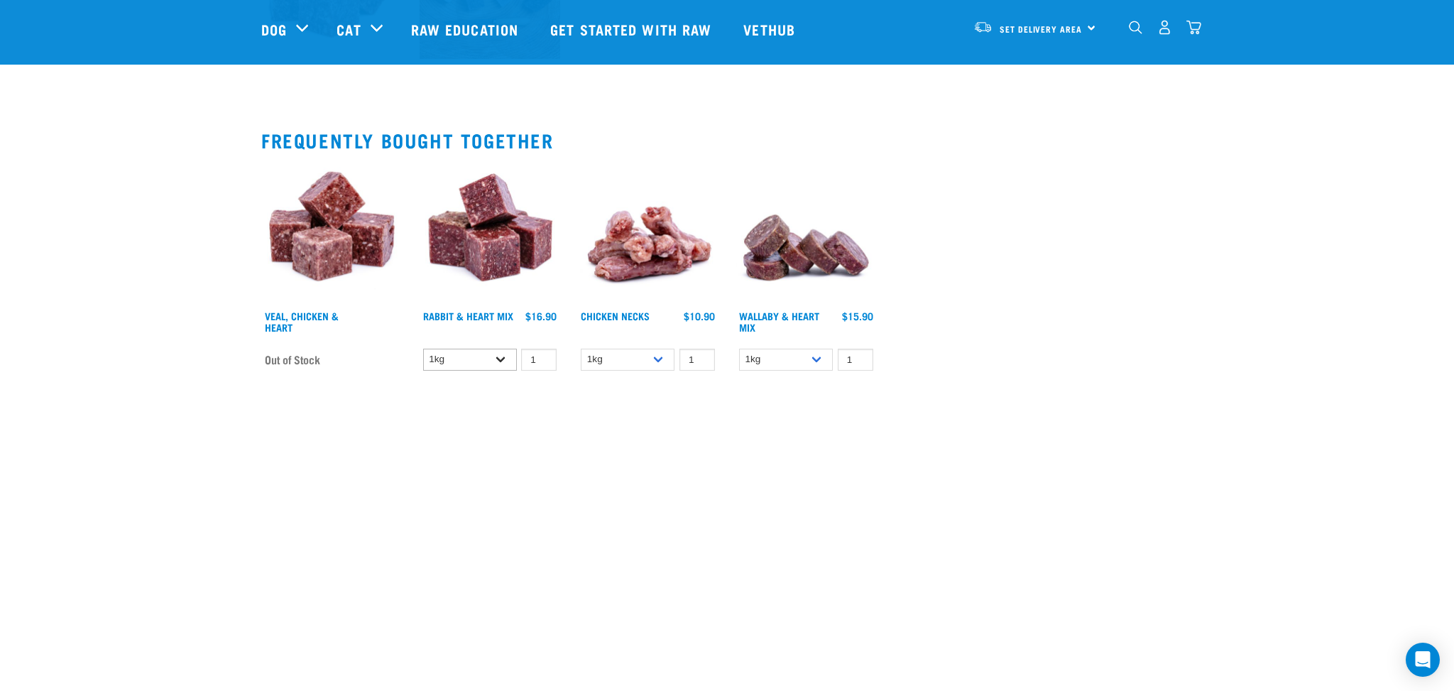
scroll to position [660, 0]
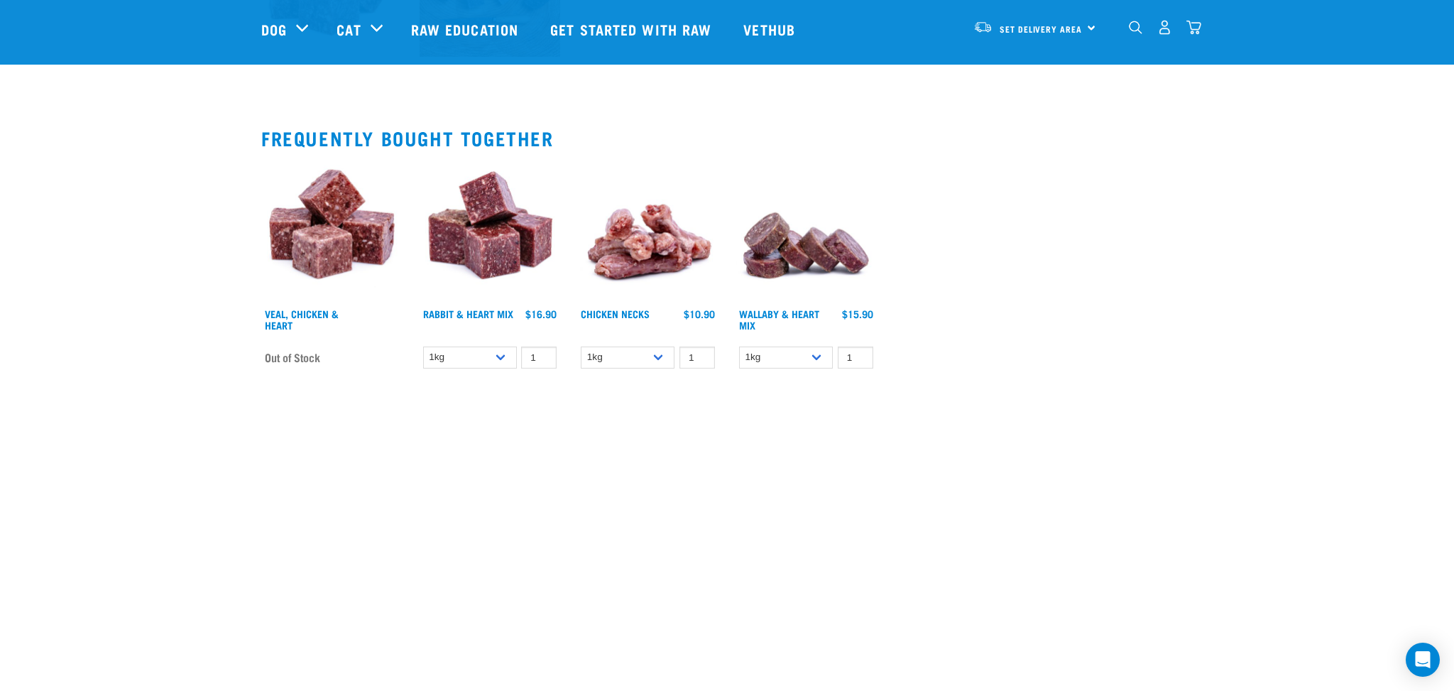
click at [485, 232] on img at bounding box center [490, 230] width 141 height 141
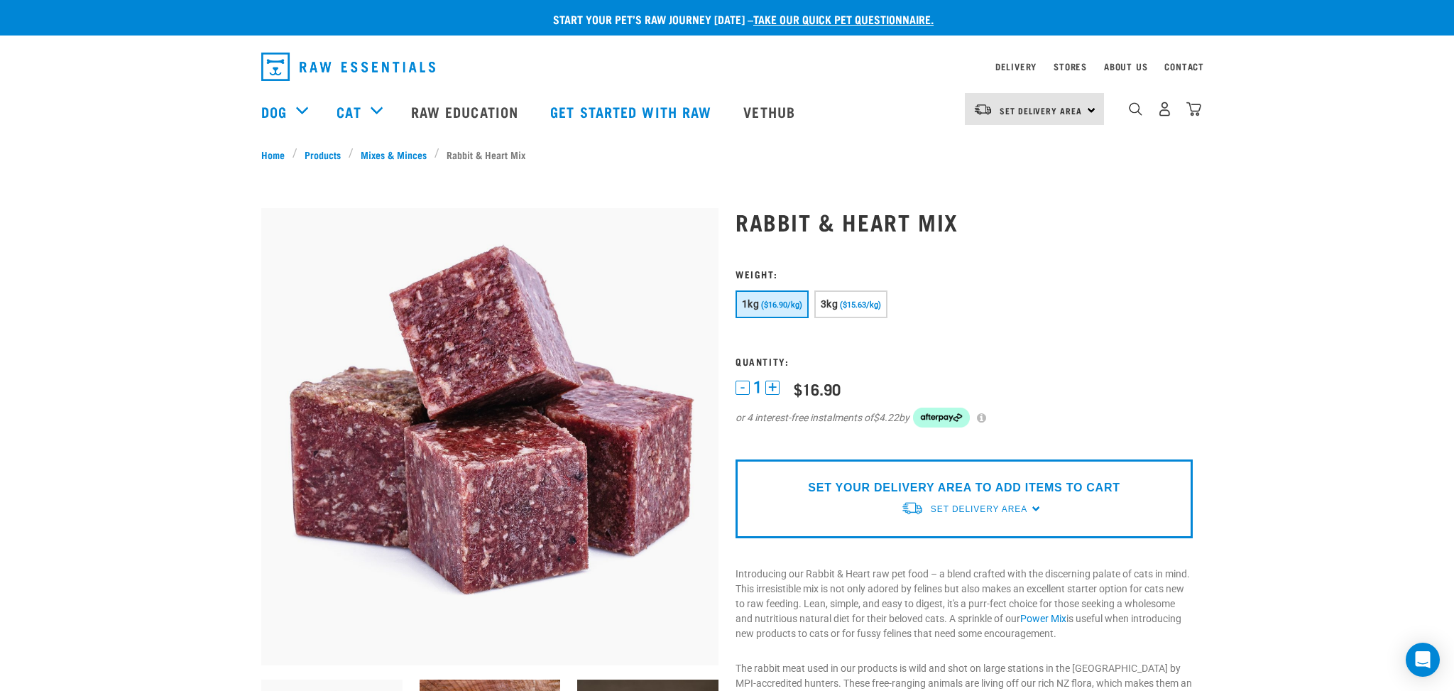
click at [1202, 109] on div "Set Delivery Area North Island South Island Dog Shop All Dog Mixes & Minces" at bounding box center [727, 111] width 954 height 57
click at [1030, 112] on span "Set Delivery Area" at bounding box center [1041, 110] width 82 height 5
click at [1011, 145] on link "[GEOGRAPHIC_DATA]" at bounding box center [1033, 148] width 136 height 31
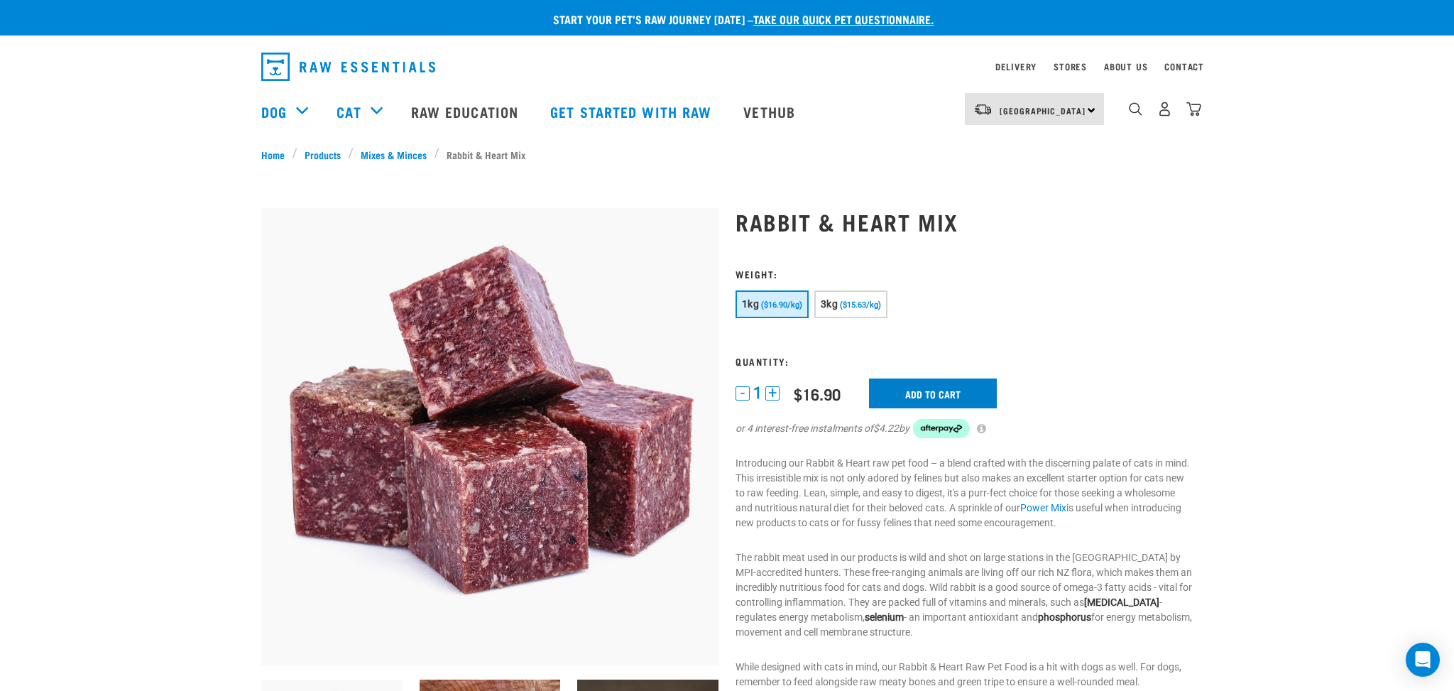
click at [953, 396] on input "Add to cart" at bounding box center [933, 393] width 128 height 30
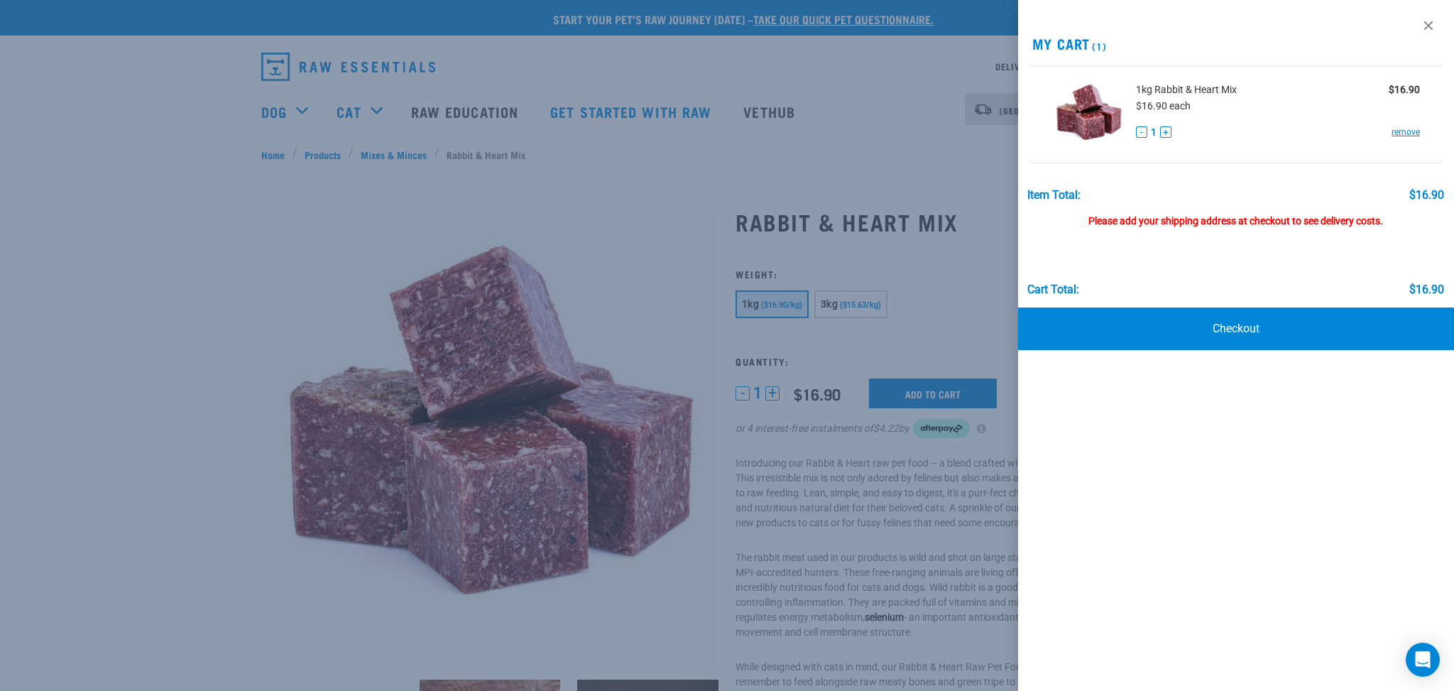
click at [1198, 108] on div at bounding box center [727, 345] width 1454 height 691
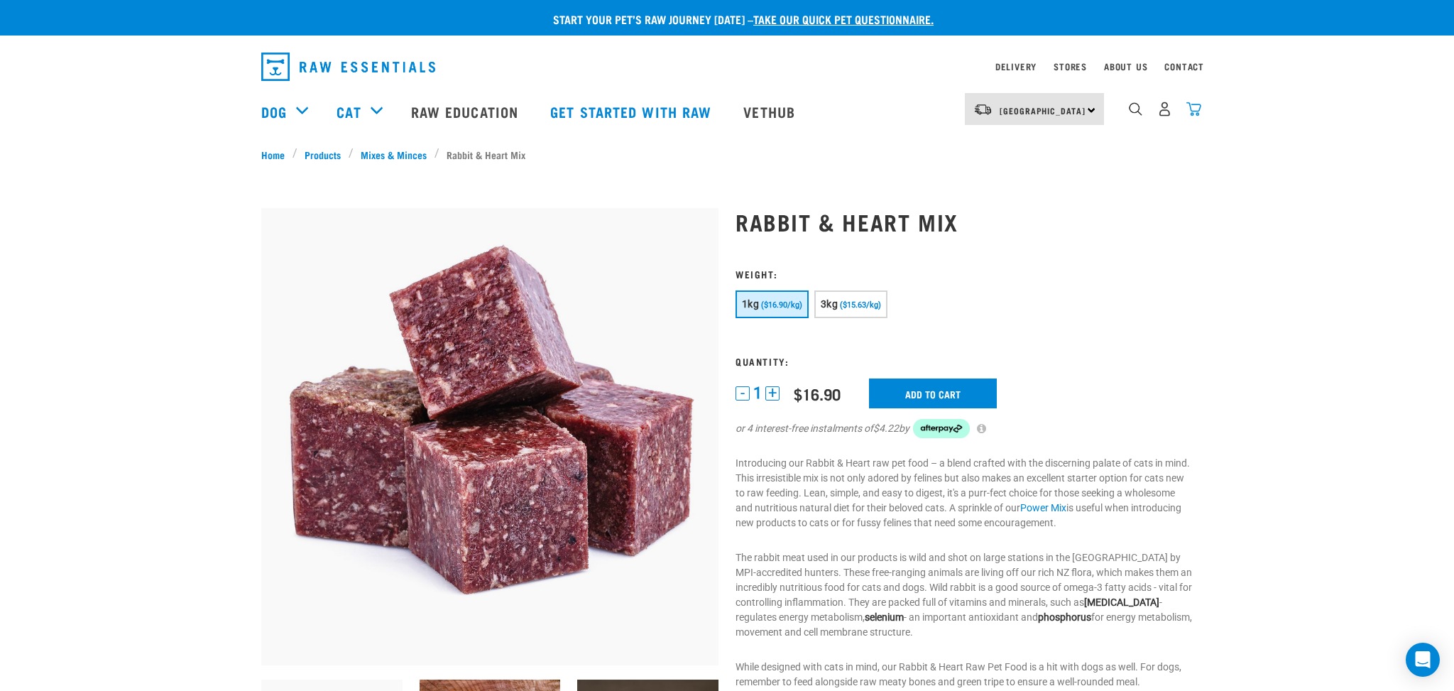
click at [1197, 107] on img "dropdown navigation" at bounding box center [1194, 109] width 15 height 15
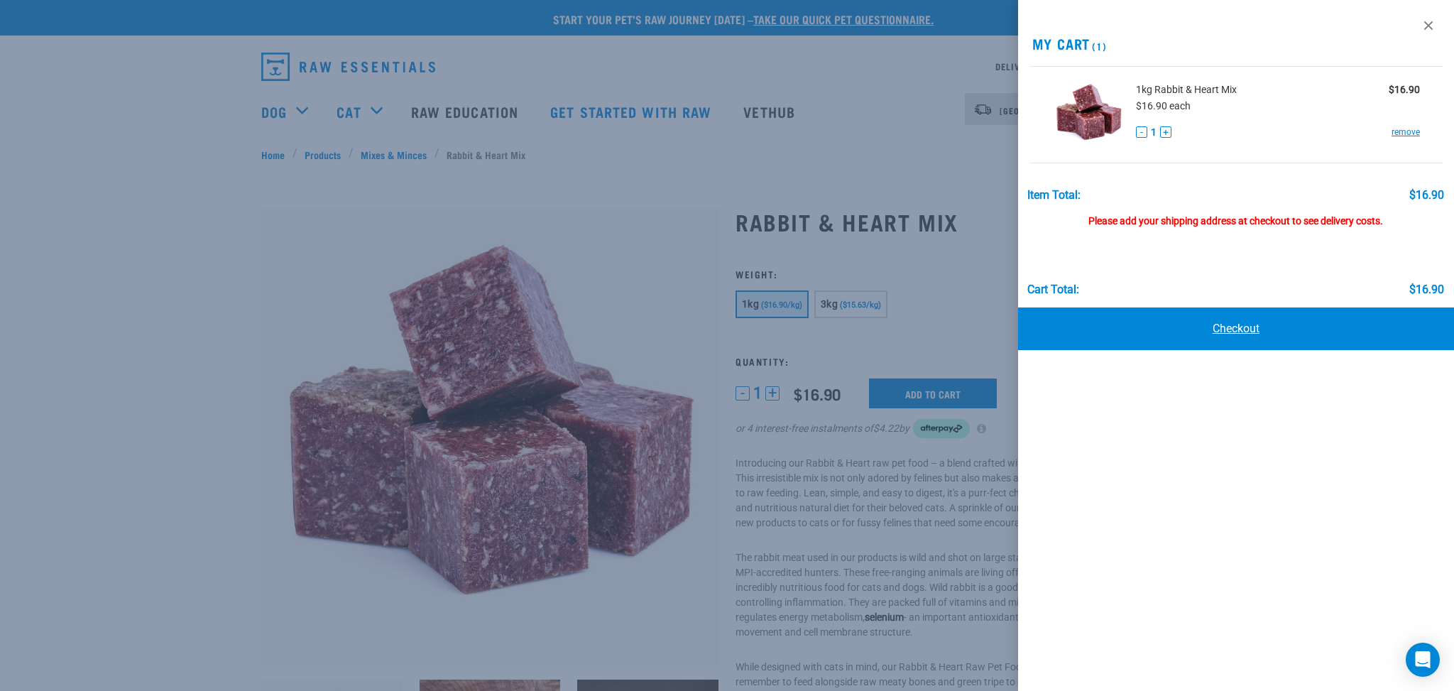
click at [1228, 330] on link "Checkout" at bounding box center [1236, 328] width 436 height 43
